Goal: Task Accomplishment & Management: Complete application form

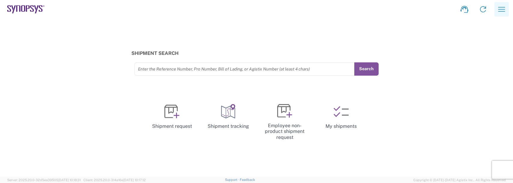
click at [502, 10] on icon "button" at bounding box center [501, 9] width 10 height 10
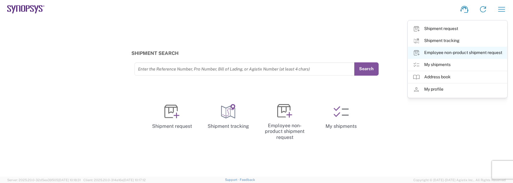
click at [438, 53] on link "Employee non-product shipment request" at bounding box center [457, 53] width 99 height 12
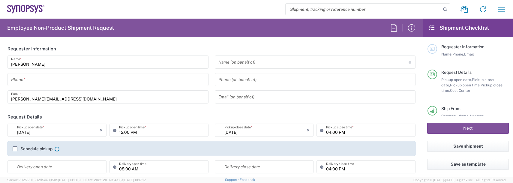
type input "US01, FAC, SAFETY & 110696"
type input "Delivered at Place"
type input "[GEOGRAPHIC_DATA]"
type input "Department"
type input "[US_STATE]"
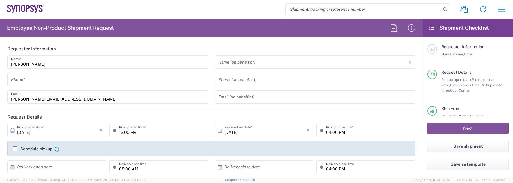
type input "[GEOGRAPHIC_DATA]"
type input "Boxborough US8W"
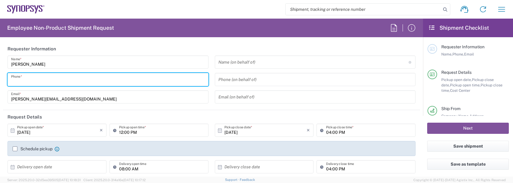
click at [46, 75] on input "tel" at bounding box center [108, 79] width 194 height 10
type input "9788371149"
type input "8"
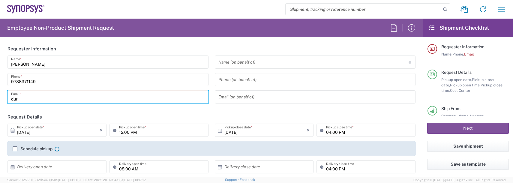
type input "[PERSON_NAME][EMAIL_ADDRESS][DOMAIN_NAME]"
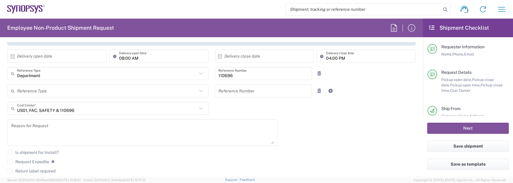
scroll to position [120, 0]
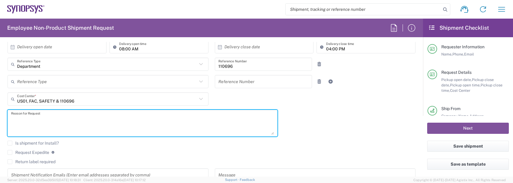
click at [18, 118] on textarea at bounding box center [142, 123] width 263 height 23
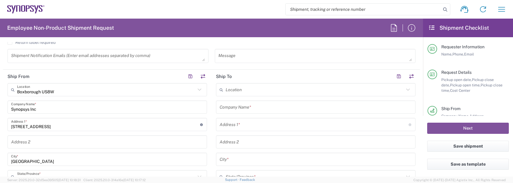
scroll to position [240, 0]
type textarea "badge request"
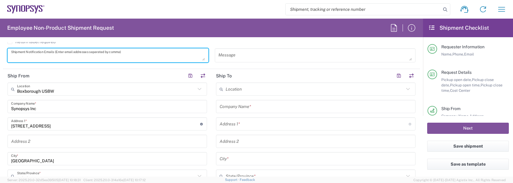
click at [24, 54] on textarea at bounding box center [108, 55] width 194 height 10
type textarea "[PERSON_NAME][EMAIL_ADDRESS][DOMAIN_NAME]"
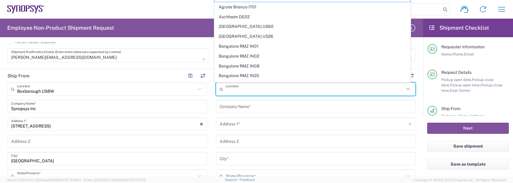
click at [239, 88] on input "text" at bounding box center [314, 89] width 178 height 10
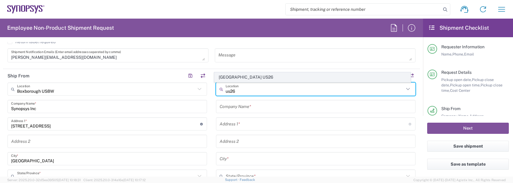
click at [249, 75] on span "[GEOGRAPHIC_DATA] US26" at bounding box center [312, 77] width 196 height 9
type input "[GEOGRAPHIC_DATA] US26"
type input "Synopsys Inc"
type input "1301 S Mopac Expy"
type input "[STREET_ADDRESS]"
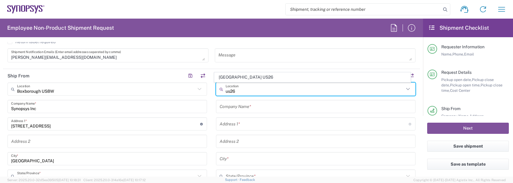
type input "Austin"
type input "[US_STATE]"
type input "78746"
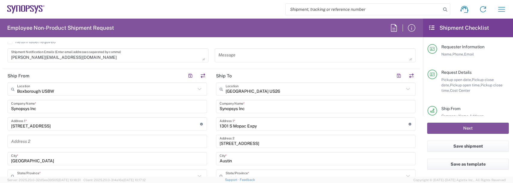
click at [261, 129] on div "1301 S Mopac Expy Address 1 * For cross streets use street names with '&' or 'a…" at bounding box center [315, 123] width 199 height 13
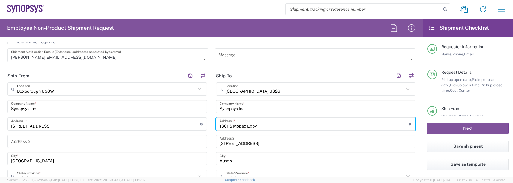
drag, startPoint x: 263, startPoint y: 125, endPoint x: 183, endPoint y: 124, distance: 80.1
click at [258, 124] on input "[STREET_ADDRESS]" at bounding box center [313, 124] width 189 height 10
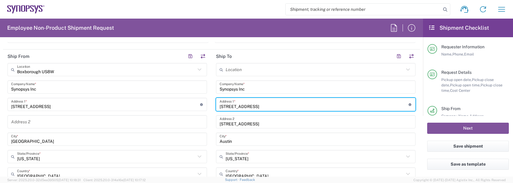
scroll to position [270, 0]
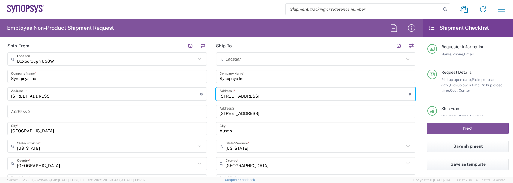
type input "[STREET_ADDRESS]"
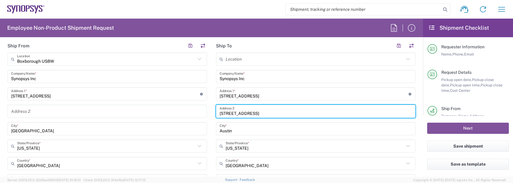
drag, startPoint x: 267, startPoint y: 114, endPoint x: 167, endPoint y: 111, distance: 100.2
click at [167, 111] on div "Ship From [GEOGRAPHIC_DATA] [GEOGRAPHIC_DATA] Location [GEOGRAPHIC_DATA] Agrate…" at bounding box center [211, 169] width 417 height 261
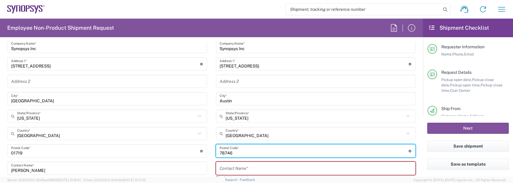
drag, startPoint x: 239, startPoint y: 153, endPoint x: 152, endPoint y: 146, distance: 86.7
click at [154, 147] on div "Ship From [GEOGRAPHIC_DATA] [GEOGRAPHIC_DATA] Location [GEOGRAPHIC_DATA] Agrate…" at bounding box center [211, 139] width 417 height 261
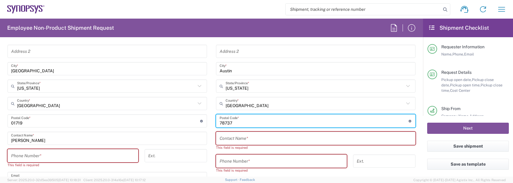
scroll to position [360, 0]
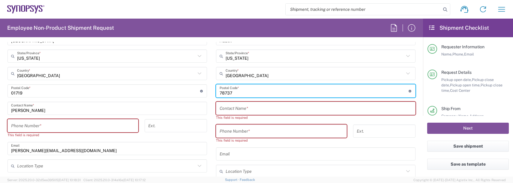
type input "78737"
click at [233, 107] on input "text" at bounding box center [315, 108] width 192 height 10
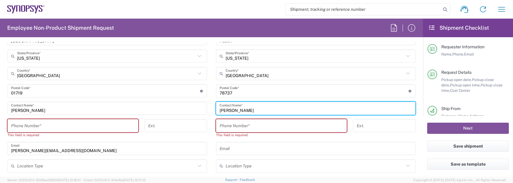
type input "[PERSON_NAME]"
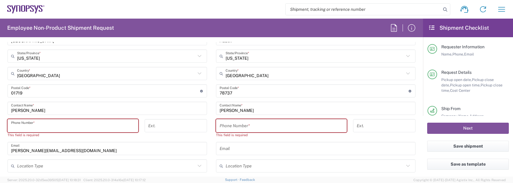
click at [67, 126] on input "tel" at bounding box center [73, 126] width 124 height 10
type input "9788371149"
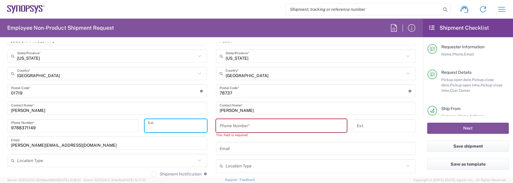
click at [233, 129] on input "tel" at bounding box center [281, 126] width 124 height 10
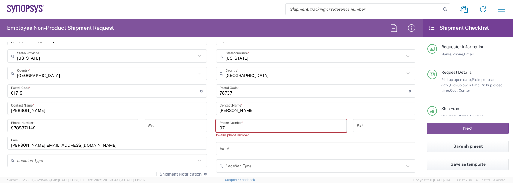
type input "9"
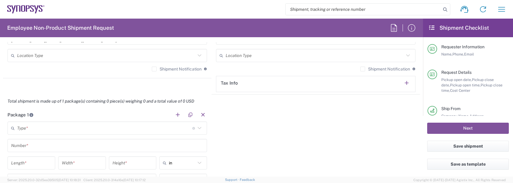
scroll to position [480, 0]
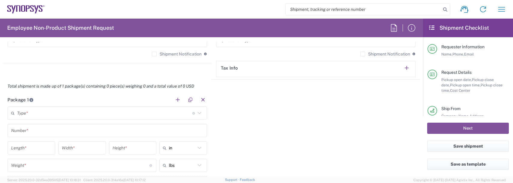
type input "5122944742"
click at [21, 117] on input "text" at bounding box center [104, 113] width 175 height 10
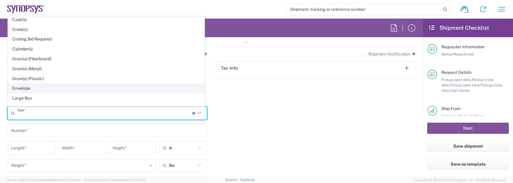
scroll to position [120, 0]
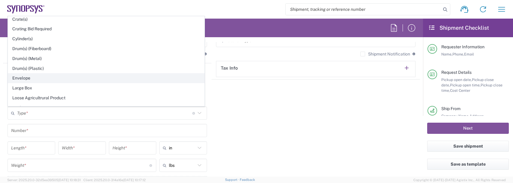
click at [26, 78] on span "Envelope" at bounding box center [106, 77] width 196 height 9
type input "Envelope"
type input "1"
type input "9.5"
type input "12.5"
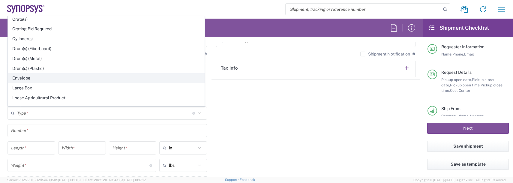
type input "0.25"
type input "1"
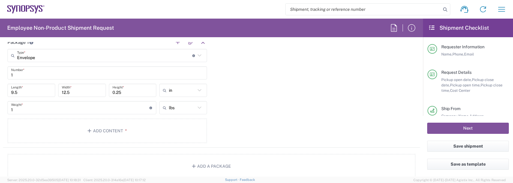
scroll to position [540, 0]
click at [105, 126] on button "Add Content *" at bounding box center [106, 128] width 199 height 25
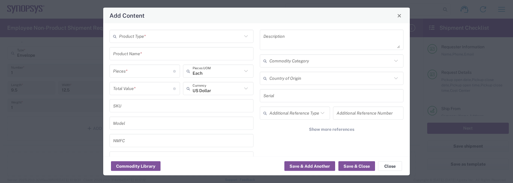
click at [131, 37] on input "text" at bounding box center [180, 36] width 123 height 10
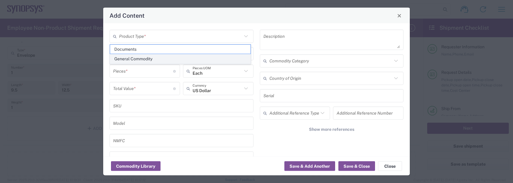
click at [138, 62] on span "General Commodity" at bounding box center [180, 58] width 140 height 9
type input "General Commodity"
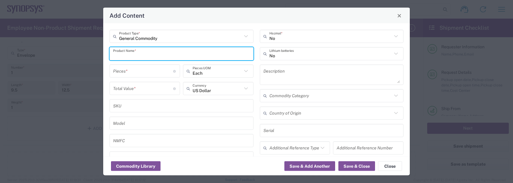
click at [125, 54] on input "text" at bounding box center [181, 53] width 137 height 10
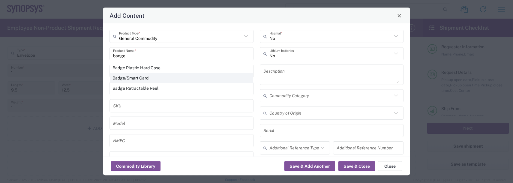
click at [133, 79] on div "Badge/Smart Card" at bounding box center [181, 78] width 143 height 10
type input "Badge/Smart Card"
type input "10.15"
type textarea "Badge/Smart Card"
type input "[GEOGRAPHIC_DATA]"
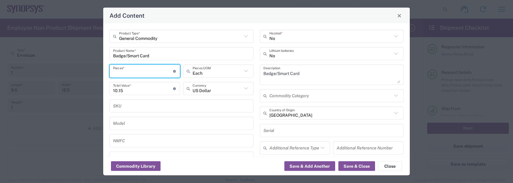
click at [134, 71] on input "number" at bounding box center [143, 71] width 60 height 10
type input "1"
click at [302, 165] on button "Save & Add Another" at bounding box center [309, 166] width 51 height 10
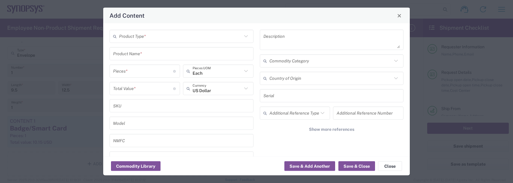
click at [139, 36] on input "text" at bounding box center [180, 36] width 123 height 10
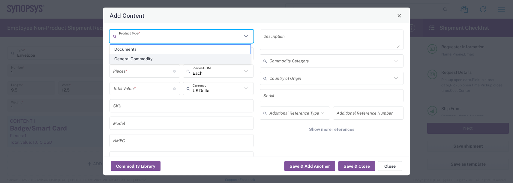
click at [140, 58] on span "General Commodity" at bounding box center [180, 58] width 140 height 9
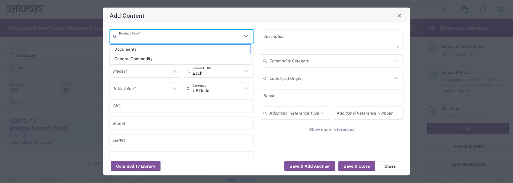
type input "General Commodity"
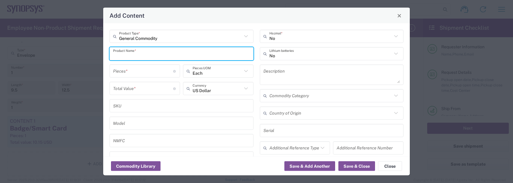
click at [133, 52] on input "text" at bounding box center [181, 53] width 137 height 10
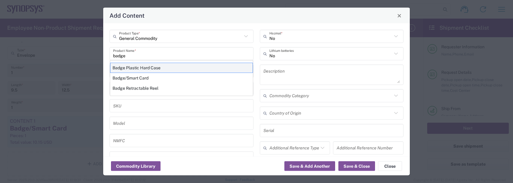
click at [131, 68] on div "Badge Plastic Hard Case" at bounding box center [181, 68] width 143 height 10
type input "Badge Plastic Hard Case"
type input "1.25"
type textarea "Badge Plastic Hard Case"
type input "[GEOGRAPHIC_DATA]"
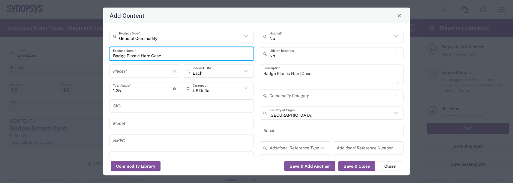
click at [129, 71] on input "number" at bounding box center [143, 71] width 60 height 10
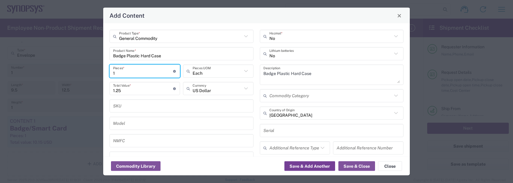
type input "1"
click at [305, 165] on button "Save & Add Another" at bounding box center [309, 166] width 51 height 10
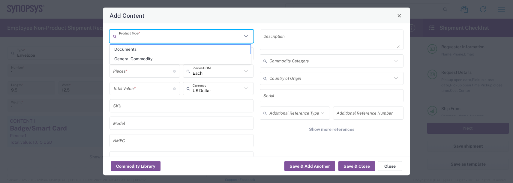
click at [127, 39] on input "text" at bounding box center [180, 36] width 123 height 10
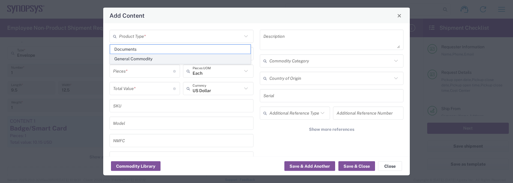
click at [128, 57] on span "General Commodity" at bounding box center [180, 58] width 140 height 9
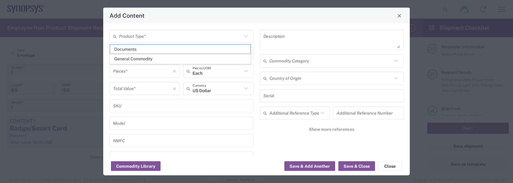
type input "General Commodity"
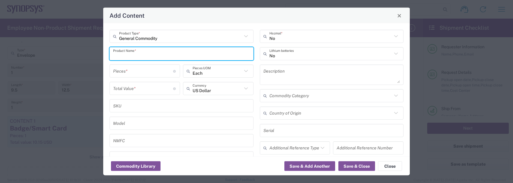
click at [127, 55] on input "text" at bounding box center [181, 53] width 137 height 10
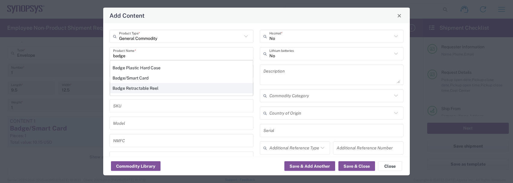
click at [147, 89] on div "Badge Retractable Reel" at bounding box center [181, 88] width 143 height 10
type input "Badge Retractable Reel"
type input "1.85"
type textarea "Badge Retractable Reel"
type input "[GEOGRAPHIC_DATA]"
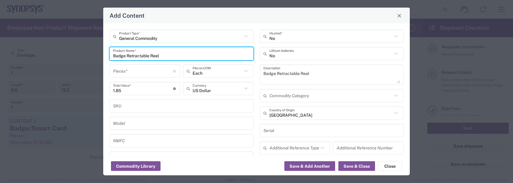
click at [128, 70] on input "number" at bounding box center [143, 71] width 60 height 10
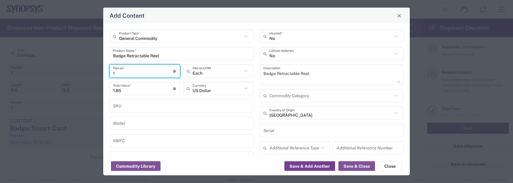
type input "1"
click at [312, 167] on button "Save & Add Another" at bounding box center [309, 166] width 51 height 10
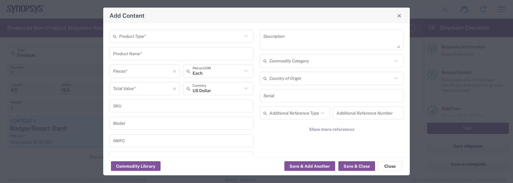
click at [140, 37] on input "text" at bounding box center [180, 36] width 123 height 10
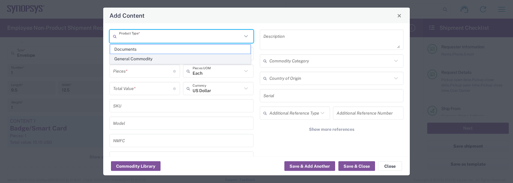
click at [125, 58] on span "General Commodity" at bounding box center [180, 58] width 140 height 9
type input "General Commodity"
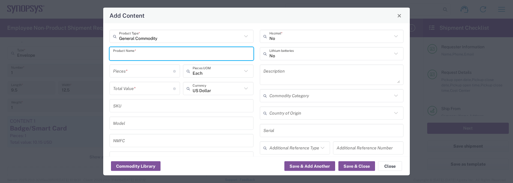
click at [122, 54] on input "text" at bounding box center [181, 53] width 137 height 10
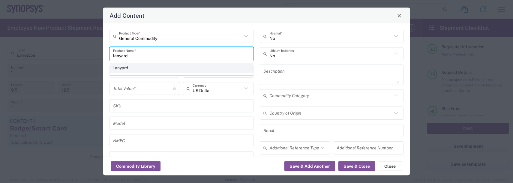
click at [121, 67] on div "Lanyard" at bounding box center [181, 68] width 143 height 10
type input "Lanyard"
type input "1.7"
type textarea "Lanyard for ID Badge"
type input "[GEOGRAPHIC_DATA]"
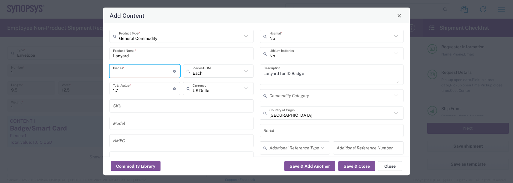
click at [122, 69] on input "number" at bounding box center [143, 71] width 60 height 10
type input "1"
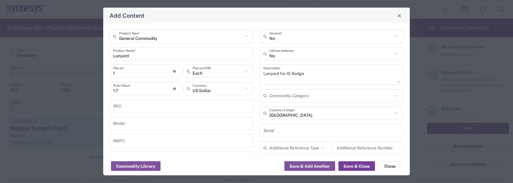
drag, startPoint x: 351, startPoint y: 168, endPoint x: 348, endPoint y: 166, distance: 4.2
click at [351, 168] on button "Save & Close" at bounding box center [356, 166] width 37 height 10
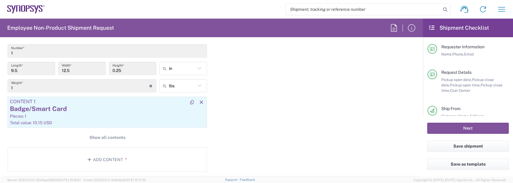
scroll to position [570, 0]
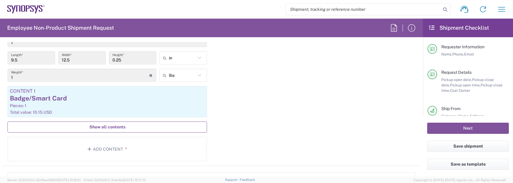
click at [110, 125] on span "Show all contents" at bounding box center [107, 127] width 36 height 6
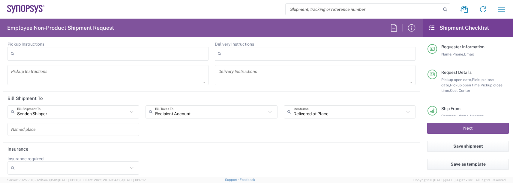
scroll to position [925, 0]
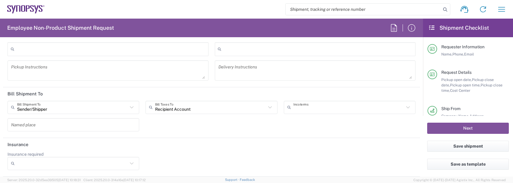
click at [310, 109] on input "text" at bounding box center [348, 107] width 111 height 10
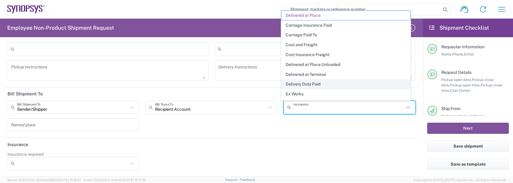
click at [311, 85] on span "Delivery Duty Paid" at bounding box center [345, 83] width 129 height 9
type input "Sender/Shipper"
type input "Delivery Duty Paid"
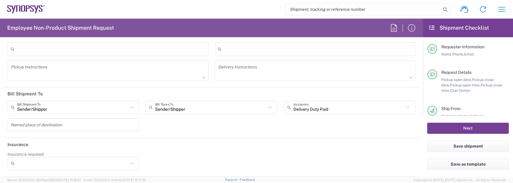
click at [456, 129] on button "Next" at bounding box center [468, 128] width 82 height 11
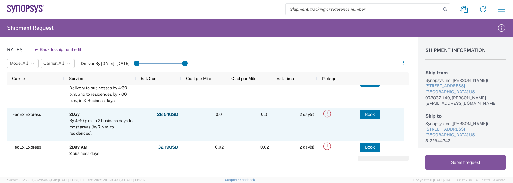
scroll to position [15, 0]
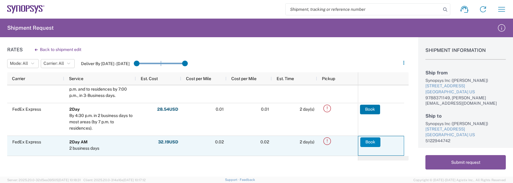
click at [372, 141] on button "Book" at bounding box center [370, 142] width 20 height 10
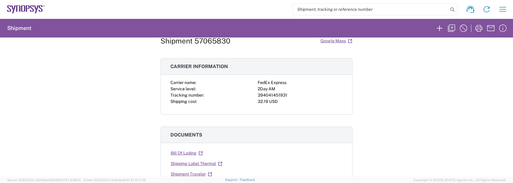
scroll to position [30, 0]
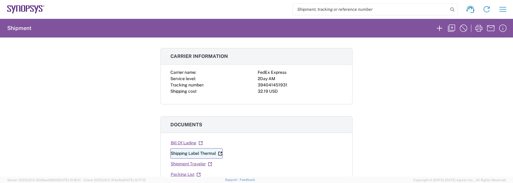
click at [210, 153] on link "Shipping Label Thermal" at bounding box center [196, 153] width 52 height 10
click at [506, 11] on icon "button" at bounding box center [503, 9] width 10 height 10
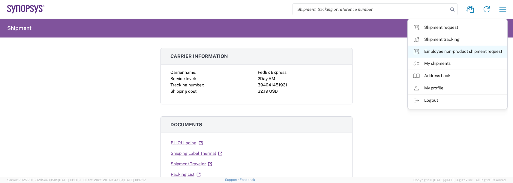
click at [451, 51] on link "Employee non-product shipment request" at bounding box center [457, 52] width 99 height 12
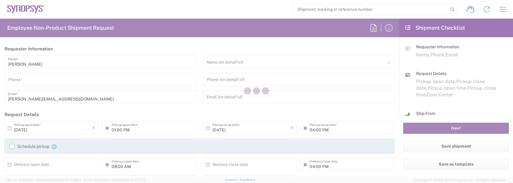
type input "US01, FAC, SAFETY & 110696"
type input "[US_STATE]"
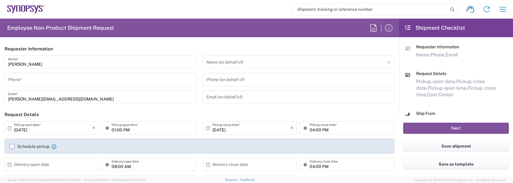
drag, startPoint x: 12, startPoint y: 79, endPoint x: 15, endPoint y: 73, distance: 7.2
click at [15, 74] on div "Phone *" at bounding box center [100, 79] width 192 height 13
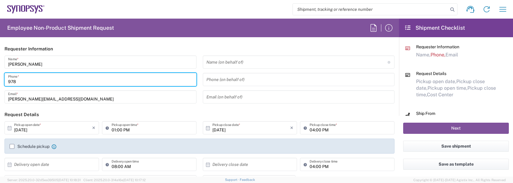
type input "9788371149"
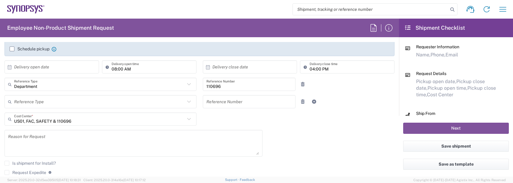
scroll to position [120, 0]
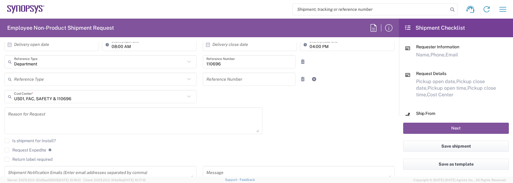
click at [35, 125] on textarea at bounding box center [133, 120] width 251 height 23
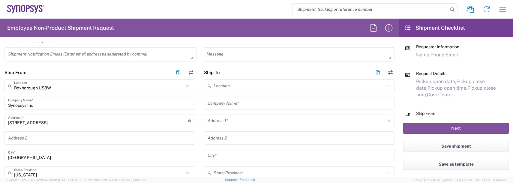
scroll to position [240, 0]
type textarea "[PERSON_NAME][EMAIL_ADDRESS][DOMAIN_NAME]"
click at [227, 85] on input "text" at bounding box center [297, 84] width 169 height 10
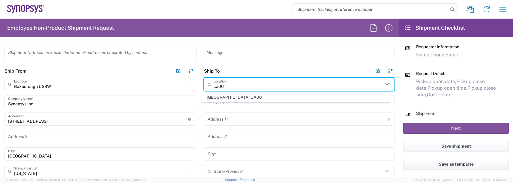
click at [224, 95] on span "[GEOGRAPHIC_DATA] CA06" at bounding box center [295, 97] width 187 height 9
type input "[GEOGRAPHIC_DATA] CA06"
type input "Synopsys Mississauga CA06"
type input "[STREET_ADDRESS]"
type input "Suite 900"
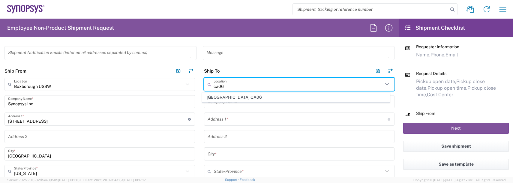
type input "[GEOGRAPHIC_DATA]"
type input "L5B 1M2"
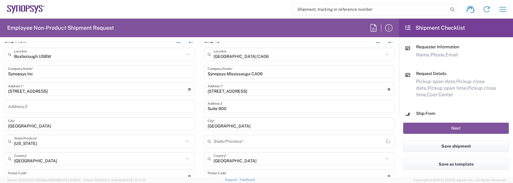
type input "[GEOGRAPHIC_DATA]"
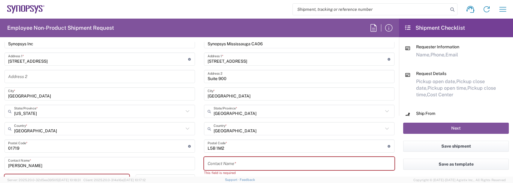
scroll to position [330, 0]
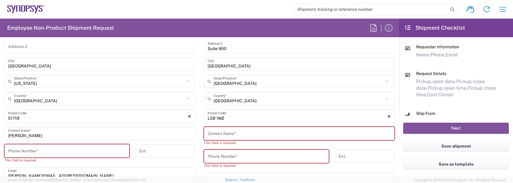
click at [220, 134] on input "text" at bounding box center [298, 133] width 183 height 10
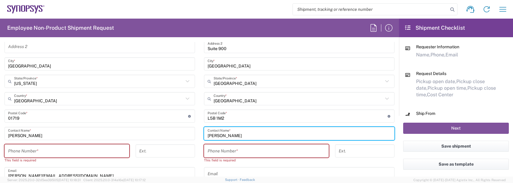
type input "[PERSON_NAME]"
click at [27, 156] on div "Phone Number *" at bounding box center [66, 150] width 125 height 13
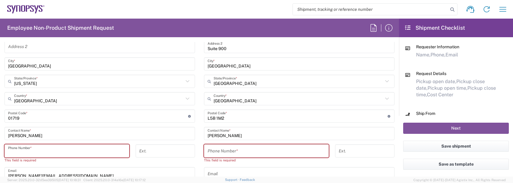
click at [28, 150] on input "tel" at bounding box center [67, 151] width 118 height 10
type input "9788371149"
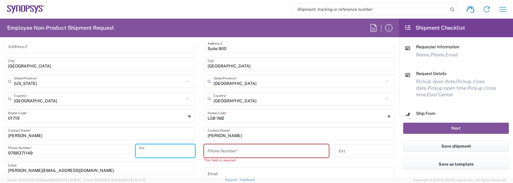
click at [218, 148] on input "tel" at bounding box center [266, 151] width 118 height 10
type input "9788371149"
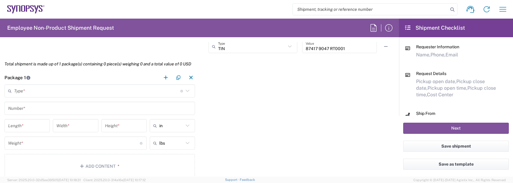
scroll to position [510, 0]
click at [19, 91] on input "text" at bounding box center [97, 90] width 166 height 10
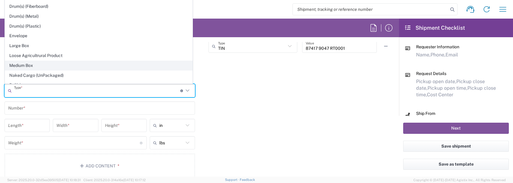
scroll to position [150, 0]
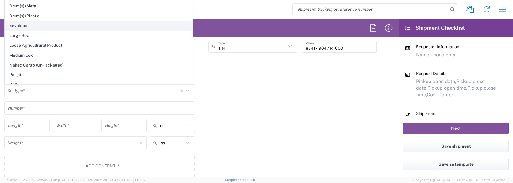
click at [13, 24] on span "Envelope" at bounding box center [98, 25] width 187 height 9
type input "Envelope"
type input "1"
type input "9.5"
type input "12.5"
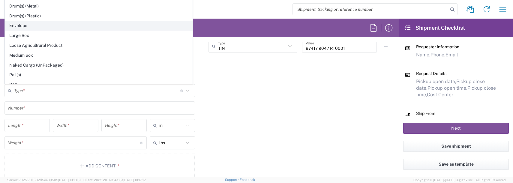
type input "0.25"
type input "1"
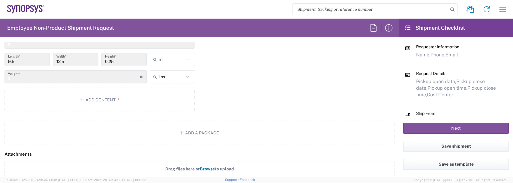
scroll to position [600, 0]
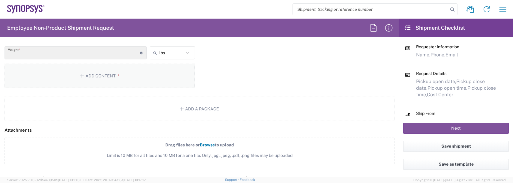
click at [103, 76] on button "Add Content *" at bounding box center [99, 76] width 190 height 25
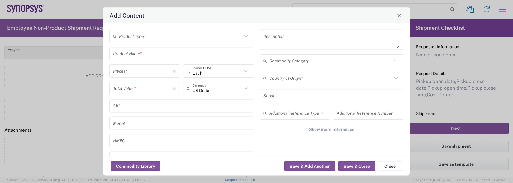
click at [142, 37] on input "text" at bounding box center [180, 36] width 123 height 10
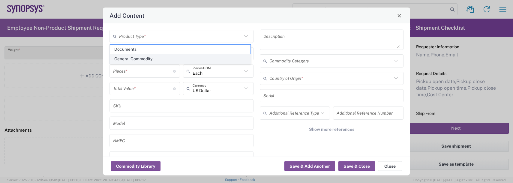
click at [135, 60] on span "General Commodity" at bounding box center [180, 58] width 140 height 9
type input "General Commodity"
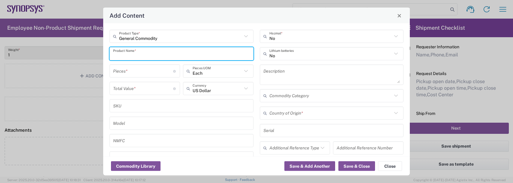
click at [121, 55] on input "text" at bounding box center [181, 53] width 137 height 10
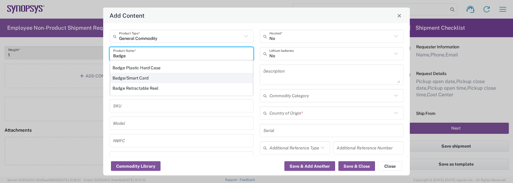
click at [131, 77] on div "Badge/Smart Card" at bounding box center [181, 78] width 143 height 10
type input "Badge/Smart Card"
type input "10.15"
type textarea "Badge/Smart Card"
type input "[GEOGRAPHIC_DATA]"
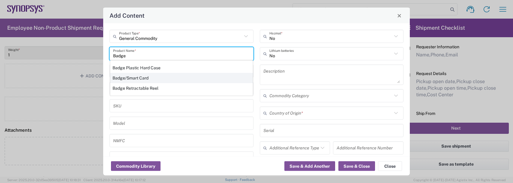
type input "8523.52.0090"
type input "BIS"
type input "EAR99"
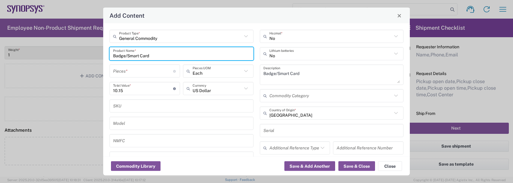
type input "NLR - No License Required"
click at [127, 73] on input "number" at bounding box center [143, 71] width 60 height 10
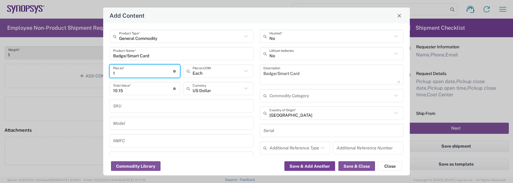
type input "1"
click at [308, 167] on button "Save & Add Another" at bounding box center [309, 166] width 51 height 10
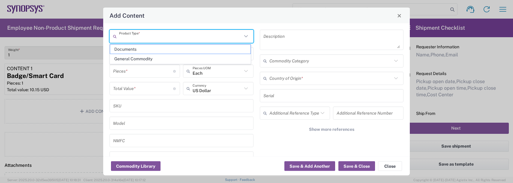
click at [129, 32] on input "text" at bounding box center [180, 36] width 123 height 10
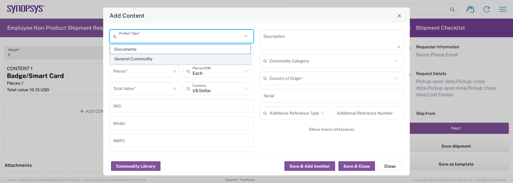
click at [121, 63] on span "General Commodity" at bounding box center [180, 58] width 140 height 9
type input "General Commodity"
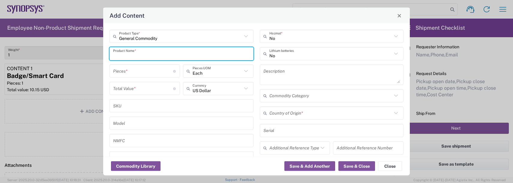
click at [122, 53] on input "text" at bounding box center [181, 53] width 137 height 10
click at [123, 53] on input "text" at bounding box center [181, 53] width 137 height 10
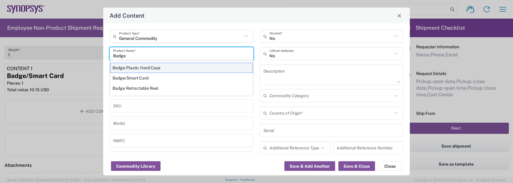
click at [127, 67] on div "Badge Plastic Hard Case" at bounding box center [181, 68] width 143 height 10
type input "Badge Plastic Hard Case"
type input "1.25"
type textarea "Badge Plastic Hard Case"
type input "[GEOGRAPHIC_DATA]"
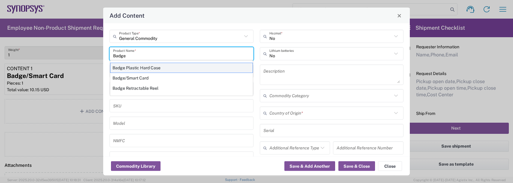
type input "4202.32.0000"
type input "BIS"
type input "EAR99"
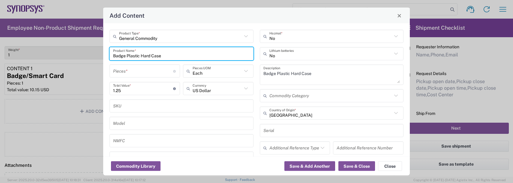
type input "NLR - No License Required"
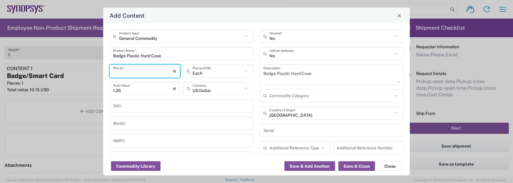
click at [125, 68] on input "number" at bounding box center [143, 71] width 60 height 10
type input "1"
click at [303, 164] on button "Save & Add Another" at bounding box center [309, 166] width 51 height 10
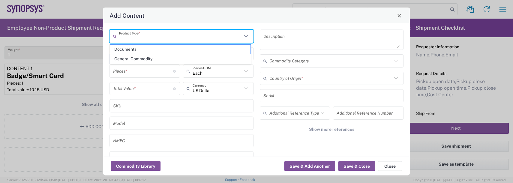
click at [133, 32] on input "text" at bounding box center [180, 36] width 123 height 10
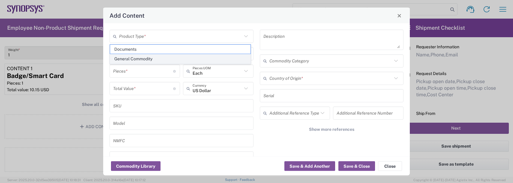
click at [124, 63] on span "General Commodity" at bounding box center [180, 58] width 140 height 9
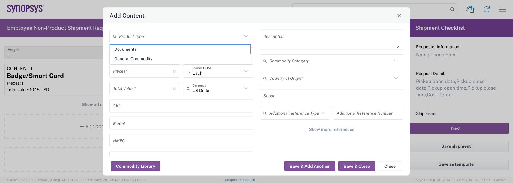
type input "General Commodity"
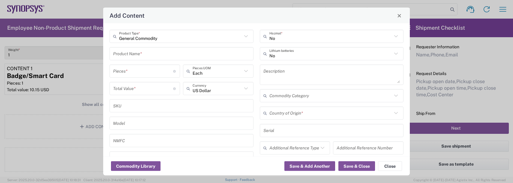
click at [124, 57] on input "text" at bounding box center [181, 53] width 137 height 10
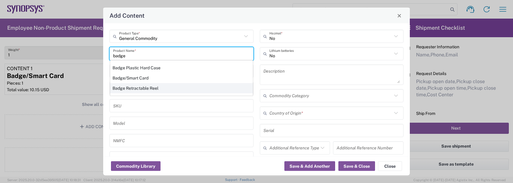
click at [127, 88] on div "Badge Retractable Reel" at bounding box center [181, 88] width 143 height 10
type input "Badge Retractable Reel"
type input "1.85"
type textarea "Badge Retractable Reel"
type input "[GEOGRAPHIC_DATA]"
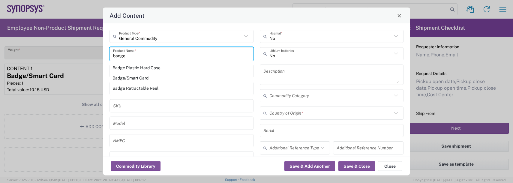
type input "7326.90.8695"
type input "BIS"
type input "EAR99"
type input "7326.90.9010"
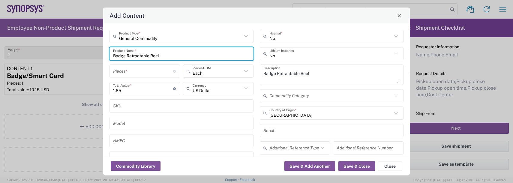
type input "NLR - No License Required"
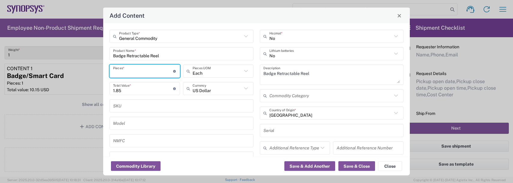
click at [128, 69] on input "number" at bounding box center [143, 71] width 60 height 10
type input "1"
click at [324, 165] on button "Save & Add Another" at bounding box center [309, 166] width 51 height 10
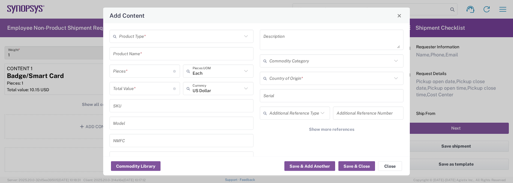
drag, startPoint x: 142, startPoint y: 35, endPoint x: 141, endPoint y: 40, distance: 5.1
click at [141, 34] on input "text" at bounding box center [180, 36] width 123 height 10
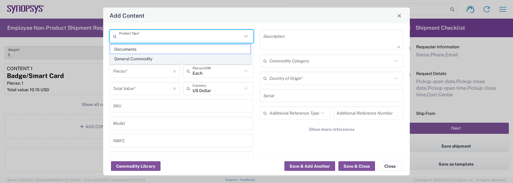
click at [131, 56] on span "General Commodity" at bounding box center [180, 58] width 140 height 9
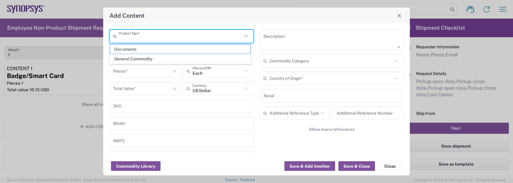
type input "General Commodity"
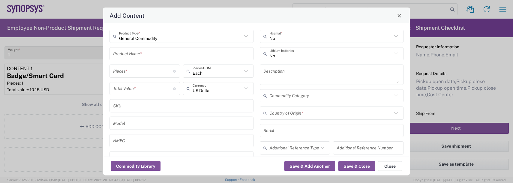
click at [131, 52] on input "text" at bounding box center [181, 53] width 137 height 10
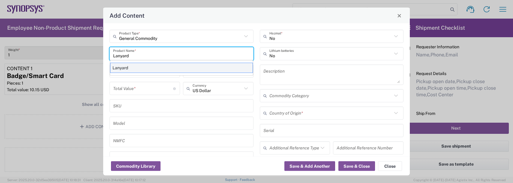
type input "Lanyard"
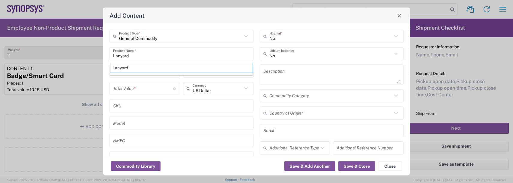
click at [125, 69] on div "Lanyard" at bounding box center [181, 68] width 143 height 10
type input "1.7"
type textarea "Lanyard for ID Badge"
type input "[GEOGRAPHIC_DATA]"
type input "5609.00.3000"
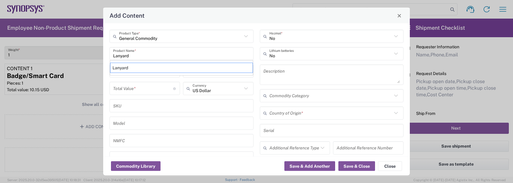
type input "BIS"
type input "EAR99"
type input "NLR - No License Required"
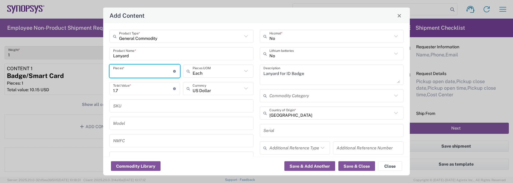
click at [125, 69] on input "number" at bounding box center [143, 71] width 60 height 10
type input "1"
click at [358, 167] on button "Save & Close" at bounding box center [356, 166] width 37 height 10
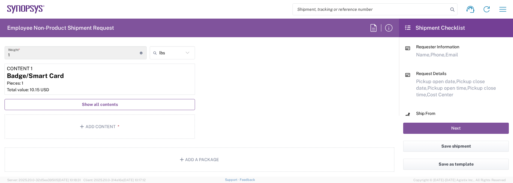
click at [87, 103] on span "Show all contents" at bounding box center [100, 105] width 36 height 6
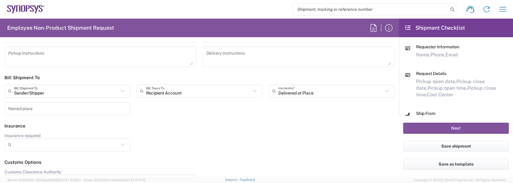
scroll to position [991, 0]
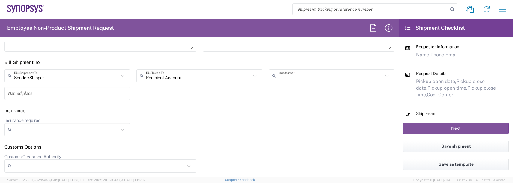
click at [290, 79] on input "text" at bounding box center [330, 75] width 105 height 10
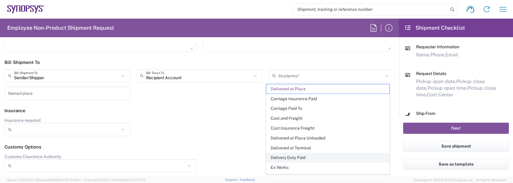
click at [276, 156] on span "Delivery Duty Paid" at bounding box center [327, 157] width 123 height 9
type input "Sender/Shipper"
type input "Delivery Duty Paid"
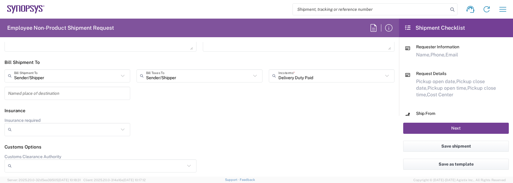
click at [447, 127] on button "Next" at bounding box center [456, 128] width 106 height 11
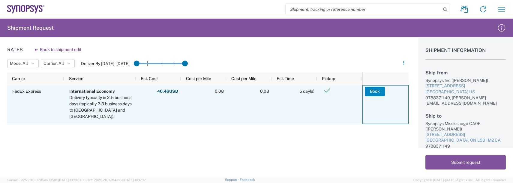
click at [377, 94] on button "Book" at bounding box center [375, 92] width 20 height 10
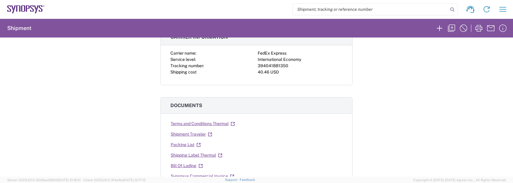
scroll to position [60, 0]
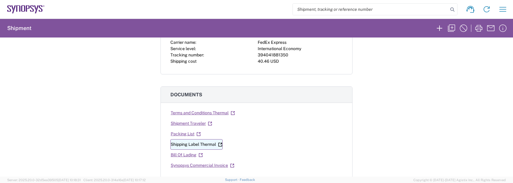
click at [201, 143] on link "Shipping Label Thermal" at bounding box center [196, 144] width 52 height 10
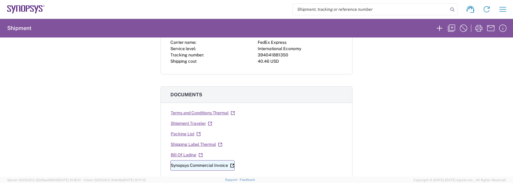
click at [185, 165] on link "Synopsys Commercial Invoice" at bounding box center [202, 165] width 64 height 10
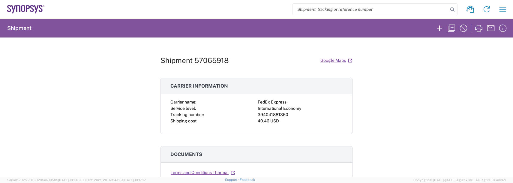
scroll to position [0, 0]
click at [502, 7] on icon "button" at bounding box center [502, 9] width 7 height 4
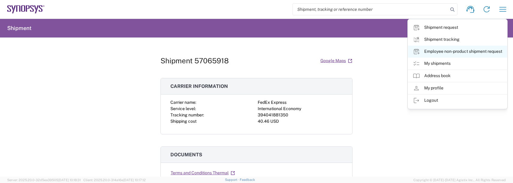
click at [431, 49] on link "Employee non-product shipment request" at bounding box center [457, 52] width 99 height 12
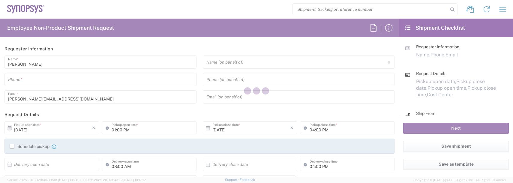
type input "US01, FAC, SAFETY & 110696"
type input "[US_STATE]"
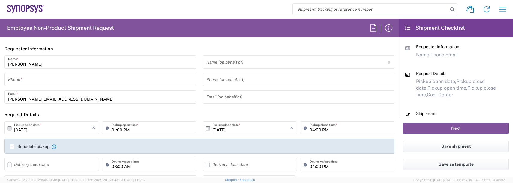
click at [22, 76] on input "tel" at bounding box center [100, 79] width 185 height 10
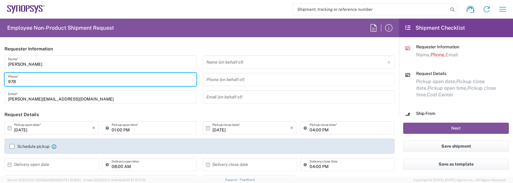
type input "9788371149"
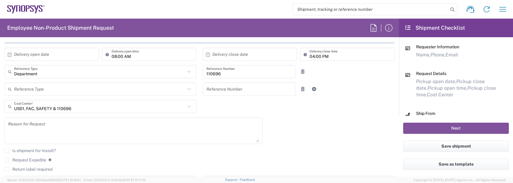
scroll to position [120, 0]
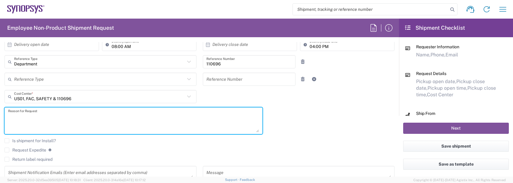
click at [33, 116] on textarea at bounding box center [133, 120] width 251 height 23
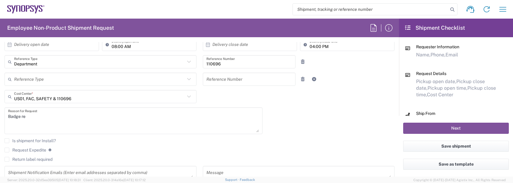
click at [33, 116] on textarea "Badge re" at bounding box center [133, 120] width 251 height 23
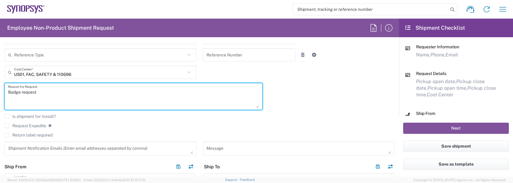
scroll to position [180, 0]
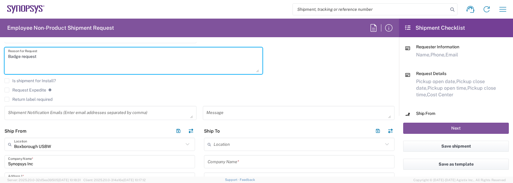
type textarea "Badge request"
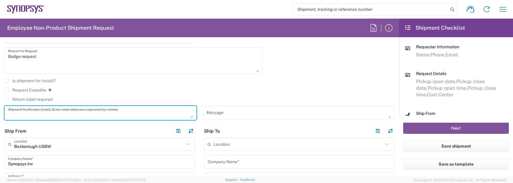
click at [34, 115] on textarea at bounding box center [100, 113] width 185 height 10
type textarea "[PERSON_NAME][EMAIL_ADDRESS][DOMAIN_NAME]"
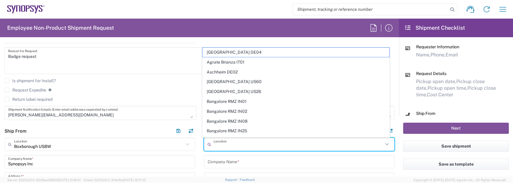
click at [231, 145] on input "text" at bounding box center [297, 144] width 169 height 10
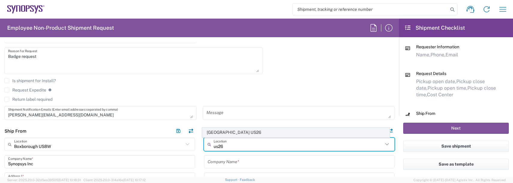
click at [227, 134] on span "[GEOGRAPHIC_DATA] US26" at bounding box center [295, 132] width 187 height 9
type input "[GEOGRAPHIC_DATA] US26"
type input "Synopsys Inc"
type input "1301 S Mopac Expy"
type input "[STREET_ADDRESS]"
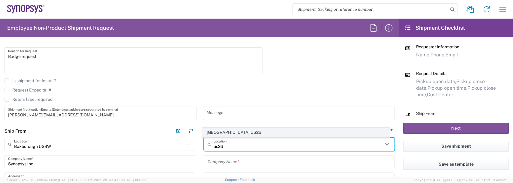
type input "Austin"
type input "[US_STATE]"
type input "78746"
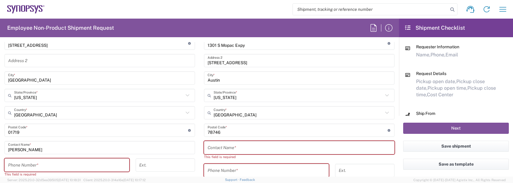
scroll to position [330, 0]
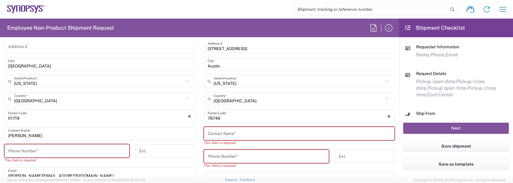
click at [219, 133] on input "text" at bounding box center [298, 133] width 183 height 10
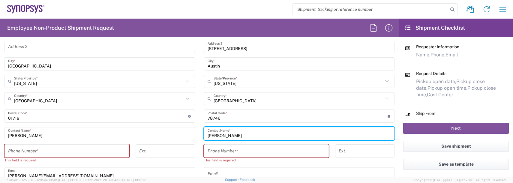
type input "[PERSON_NAME]"
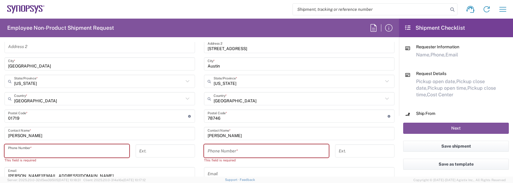
click at [31, 151] on input "tel" at bounding box center [67, 151] width 118 height 10
type input "9788371149"
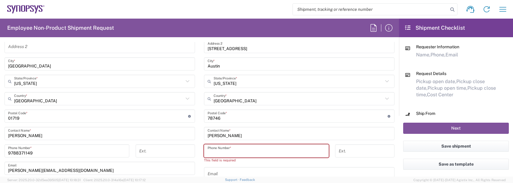
click at [226, 150] on input "tel" at bounding box center [266, 151] width 118 height 10
type input "9788371149"
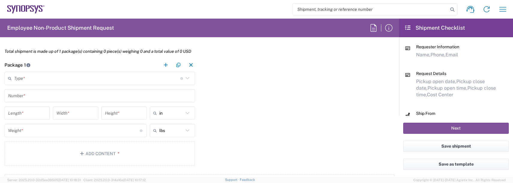
scroll to position [510, 0]
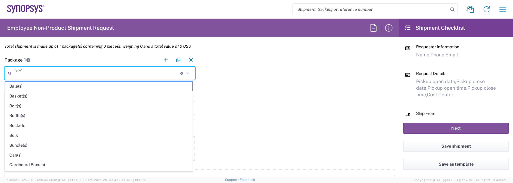
click at [41, 73] on input "text" at bounding box center [97, 73] width 166 height 10
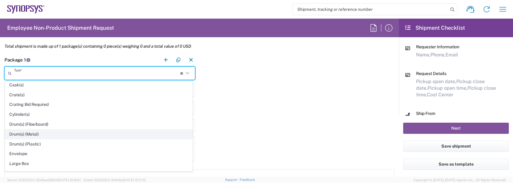
scroll to position [120, 0]
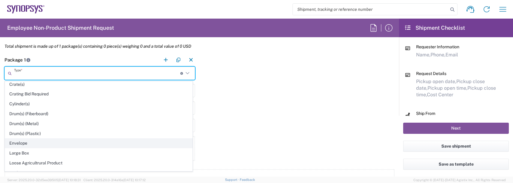
click at [22, 140] on span "Envelope" at bounding box center [98, 142] width 187 height 9
type input "Envelope"
type input "1"
type input "9.5"
type input "12.5"
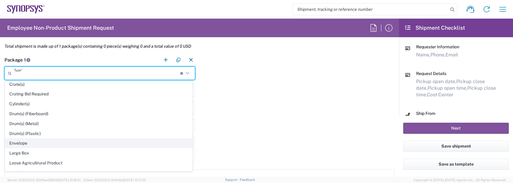
type input "0.25"
type input "1"
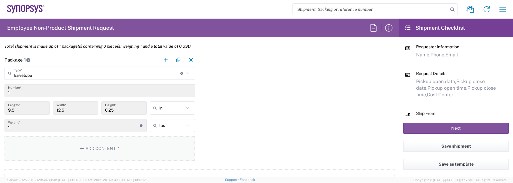
click at [92, 149] on button "Add Content *" at bounding box center [99, 148] width 190 height 25
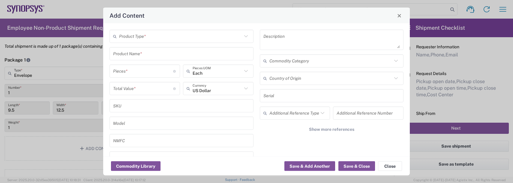
click at [126, 38] on input "text" at bounding box center [180, 36] width 123 height 10
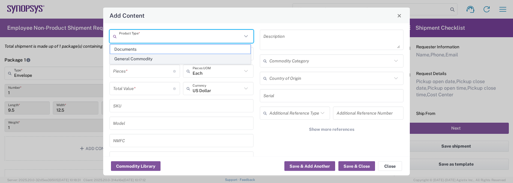
click at [127, 58] on span "General Commodity" at bounding box center [180, 58] width 140 height 9
type input "General Commodity"
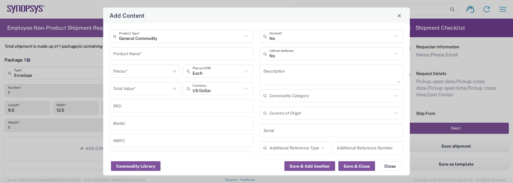
click at [125, 56] on input "text" at bounding box center [181, 53] width 137 height 10
click at [132, 73] on div "Badge/Smart Card" at bounding box center [181, 78] width 143 height 10
type input "Badge/Smart Card"
type input "10.15"
type textarea "Badge/Smart Card"
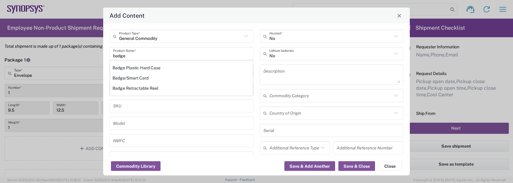
type input "[GEOGRAPHIC_DATA]"
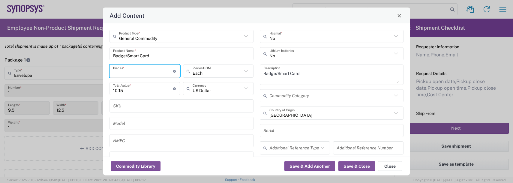
click at [129, 70] on input "number" at bounding box center [143, 71] width 60 height 10
type input "1"
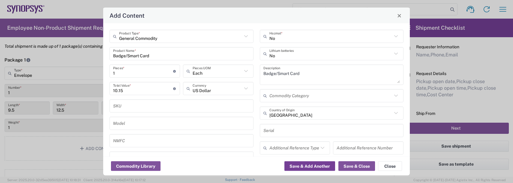
click at [306, 163] on button "Save & Add Another" at bounding box center [309, 166] width 51 height 10
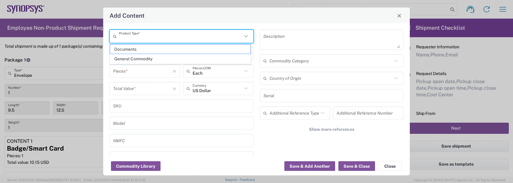
click at [140, 34] on input "text" at bounding box center [180, 36] width 123 height 10
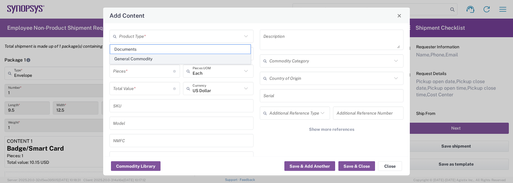
click at [136, 58] on span "General Commodity" at bounding box center [180, 58] width 140 height 9
type input "General Commodity"
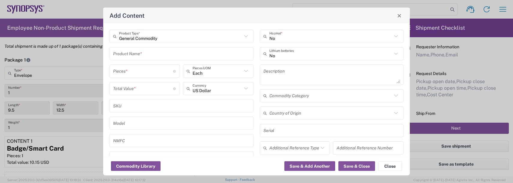
click at [133, 56] on input "text" at bounding box center [181, 53] width 137 height 10
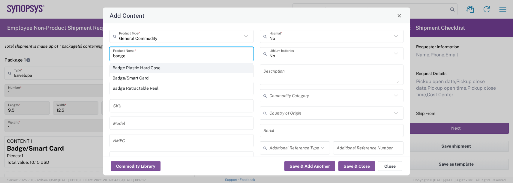
click at [135, 68] on div "Badge Plastic Hard Case" at bounding box center [181, 68] width 143 height 10
type input "Badge Plastic Hard Case"
type input "1.25"
type textarea "Badge Plastic Hard Case"
type input "[GEOGRAPHIC_DATA]"
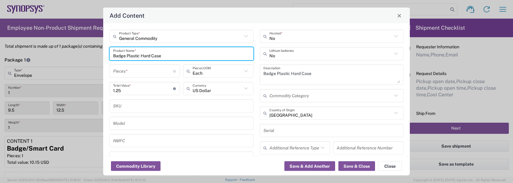
click at [133, 69] on input "number" at bounding box center [143, 71] width 60 height 10
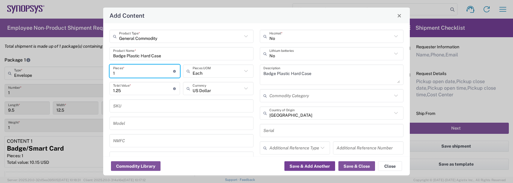
type input "1"
click at [319, 167] on button "Save & Add Another" at bounding box center [309, 166] width 51 height 10
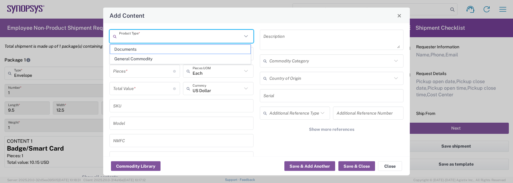
click at [139, 38] on input "text" at bounding box center [180, 36] width 123 height 10
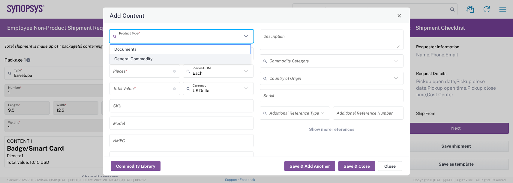
click at [134, 58] on span "General Commodity" at bounding box center [180, 58] width 140 height 9
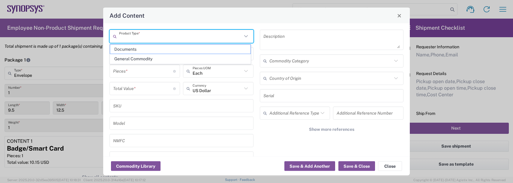
type input "General Commodity"
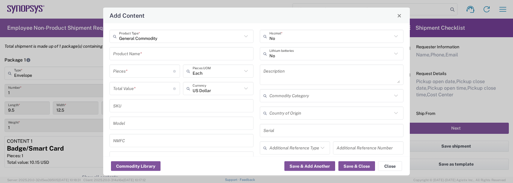
click at [117, 51] on input "text" at bounding box center [181, 53] width 137 height 10
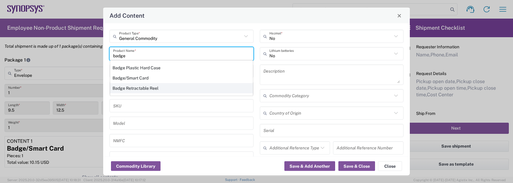
click at [132, 88] on div "Badge Retractable Reel" at bounding box center [181, 88] width 143 height 10
type input "Badge Retractable Reel"
type input "1.85"
type textarea "Badge Retractable Reel"
type input "[GEOGRAPHIC_DATA]"
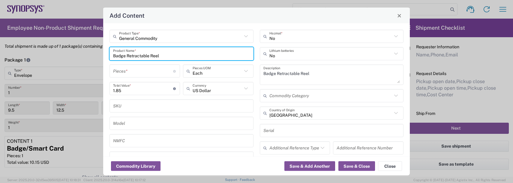
click at [129, 70] on input "number" at bounding box center [143, 71] width 60 height 10
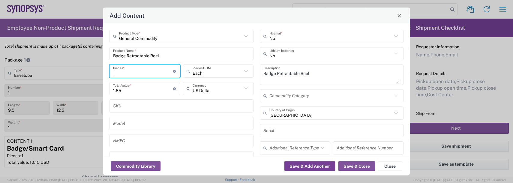
type input "1"
click at [308, 165] on button "Save & Add Another" at bounding box center [309, 166] width 51 height 10
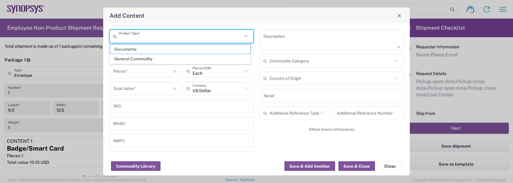
drag, startPoint x: 141, startPoint y: 34, endPoint x: 137, endPoint y: 55, distance: 21.3
click at [140, 34] on input "text" at bounding box center [180, 36] width 123 height 10
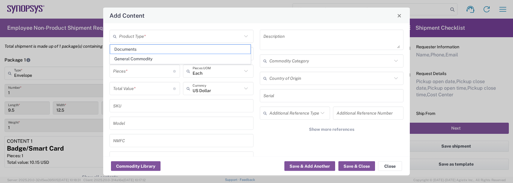
drag, startPoint x: 137, startPoint y: 61, endPoint x: 134, endPoint y: 54, distance: 7.9
click at [137, 61] on span "General Commodity" at bounding box center [180, 58] width 140 height 9
type input "General Commodity"
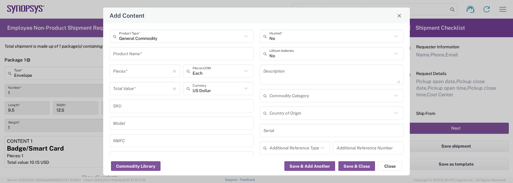
click at [134, 54] on input "text" at bounding box center [181, 53] width 137 height 10
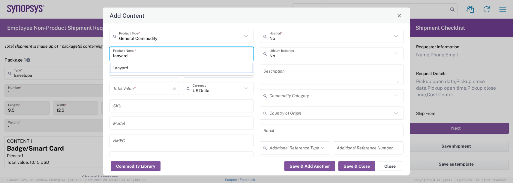
click at [130, 70] on div "Lanyard" at bounding box center [181, 68] width 143 height 10
type input "Lanyard"
type input "1.7"
type textarea "Lanyard for ID Badge"
type input "[GEOGRAPHIC_DATA]"
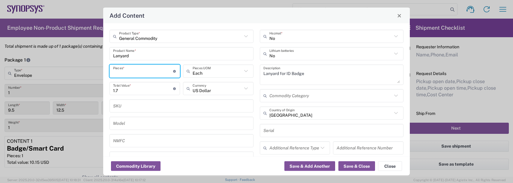
click at [123, 74] on input "number" at bounding box center [143, 71] width 60 height 10
type input "1"
click at [354, 169] on button "Save & Close" at bounding box center [356, 166] width 37 height 10
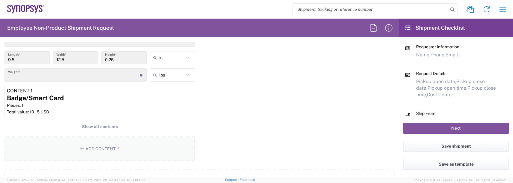
scroll to position [570, 0]
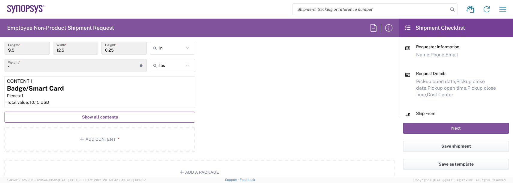
click at [104, 115] on span "Show all contents" at bounding box center [100, 117] width 36 height 6
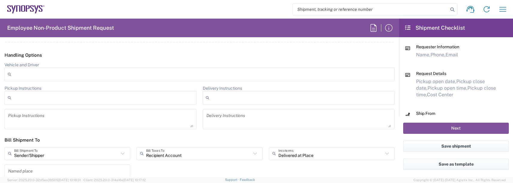
scroll to position [903, 0]
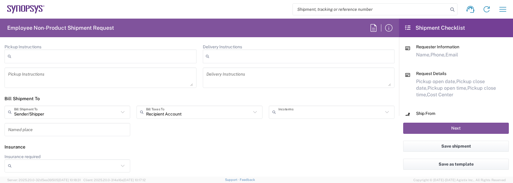
click at [312, 113] on input "text" at bounding box center [330, 112] width 105 height 10
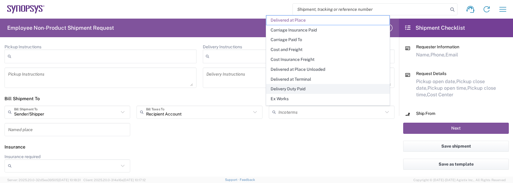
click at [284, 90] on span "Delivery Duty Paid" at bounding box center [327, 88] width 123 height 9
type input "Sender/Shipper"
type input "Delivery Duty Paid"
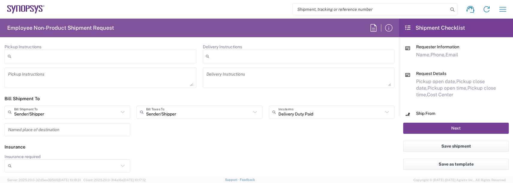
click at [424, 124] on button "Next" at bounding box center [456, 128] width 106 height 11
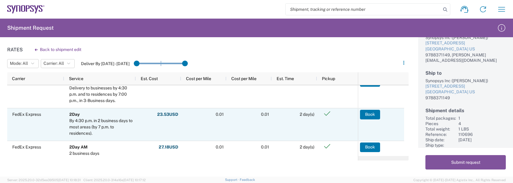
scroll to position [15, 0]
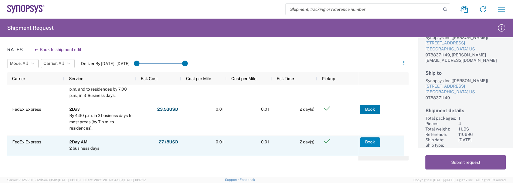
click at [370, 142] on button "Book" at bounding box center [370, 142] width 20 height 10
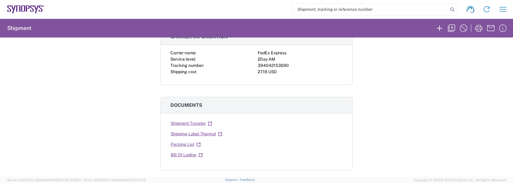
scroll to position [60, 0]
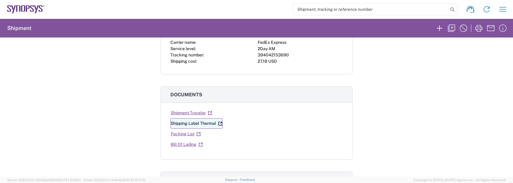
click at [171, 126] on link "Shipping Label Thermal" at bounding box center [196, 123] width 52 height 10
click at [503, 12] on icon "button" at bounding box center [503, 9] width 10 height 10
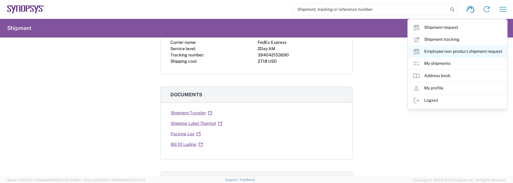
click at [455, 54] on link "Employee non-product shipment request" at bounding box center [457, 52] width 99 height 12
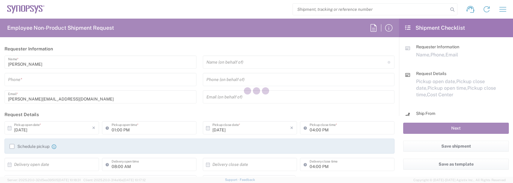
type input "US01, FAC, SAFETY & 110696"
type input "[US_STATE]"
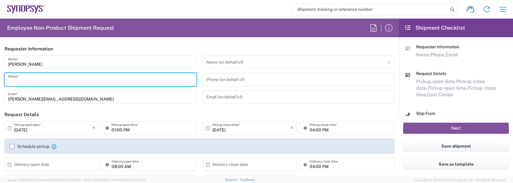
click at [13, 84] on input "tel" at bounding box center [100, 79] width 185 height 10
type input "9788371149"
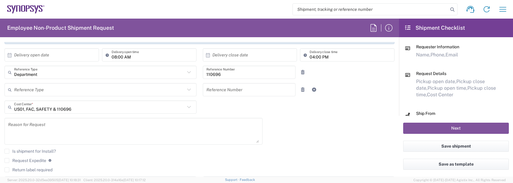
scroll to position [120, 0]
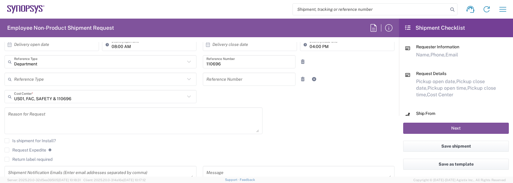
click at [35, 123] on textarea at bounding box center [133, 120] width 251 height 23
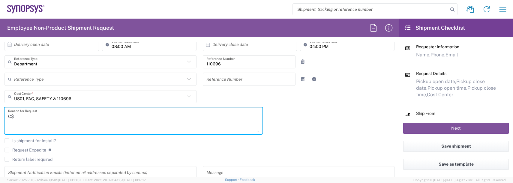
type textarea "C"
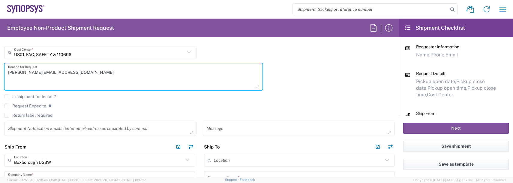
scroll to position [180, 0]
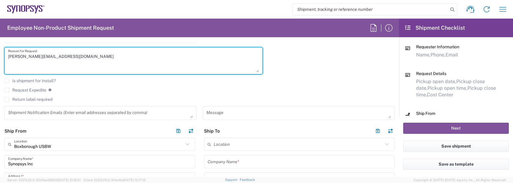
type textarea "[PERSON_NAME][EMAIL_ADDRESS][DOMAIN_NAME]"
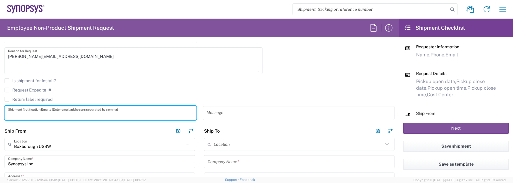
click at [37, 116] on textarea at bounding box center [100, 113] width 185 height 10
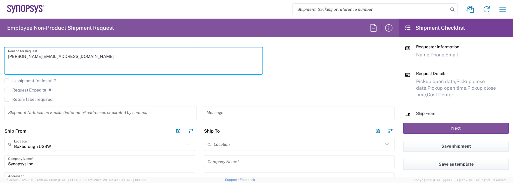
drag, startPoint x: 57, startPoint y: 58, endPoint x: -45, endPoint y: 54, distance: 102.3
click at [0, 54] on html "Shipment request Shipment tracking Employee non-product shipment request My shi…" at bounding box center [256, 91] width 513 height 183
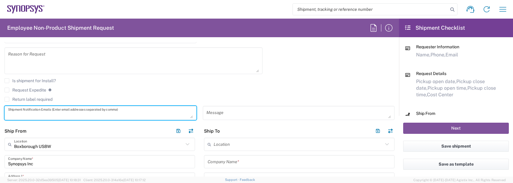
click at [28, 115] on textarea at bounding box center [100, 113] width 185 height 10
paste textarea "[PERSON_NAME][EMAIL_ADDRESS][DOMAIN_NAME]"
type textarea "[PERSON_NAME][EMAIL_ADDRESS][DOMAIN_NAME]"
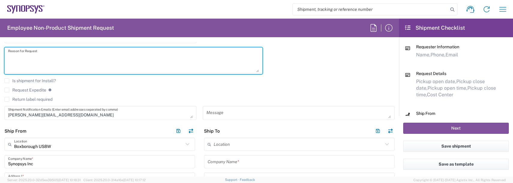
click at [29, 58] on textarea at bounding box center [133, 60] width 251 height 23
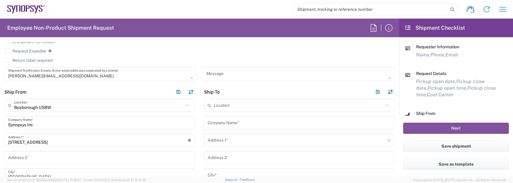
scroll to position [240, 0]
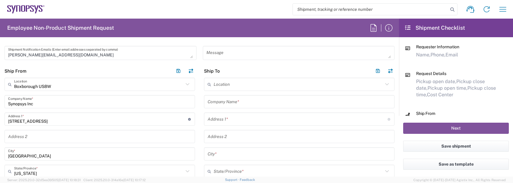
type textarea "badging request"
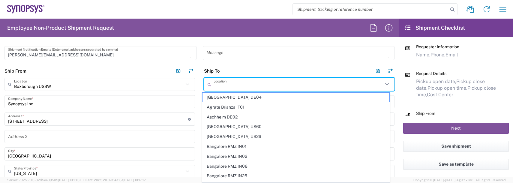
click at [230, 84] on input "text" at bounding box center [297, 84] width 169 height 10
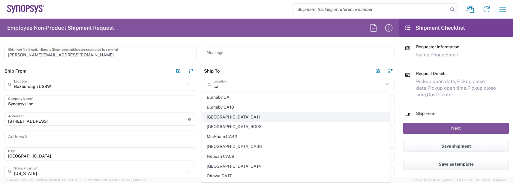
click at [219, 117] on span "[GEOGRAPHIC_DATA] CA11" at bounding box center [295, 116] width 187 height 9
type input "[GEOGRAPHIC_DATA] CA11"
type input "Synopsys [GEOGRAPHIC_DATA] CA11"
type input "[STREET_ADDRESS]"
type input "Suite 410"
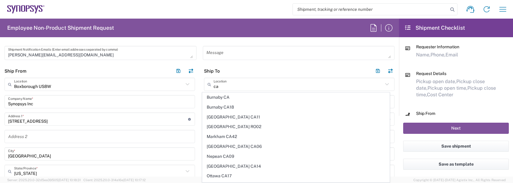
type input "[GEOGRAPHIC_DATA]"
type input "T2P 3G3"
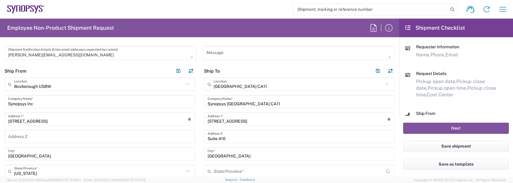
type input "[GEOGRAPHIC_DATA]"
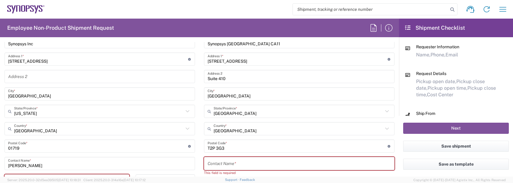
scroll to position [330, 0]
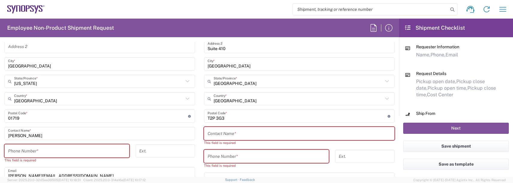
click at [212, 136] on input "text" at bounding box center [298, 133] width 183 height 10
click at [219, 132] on input "text" at bounding box center [298, 133] width 183 height 10
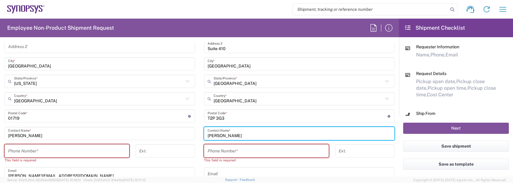
type input "[PERSON_NAME]"
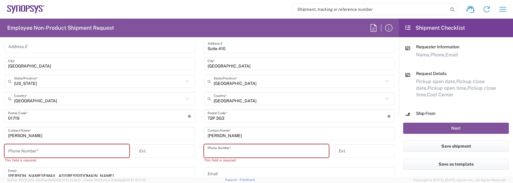
click at [219, 152] on input "tel" at bounding box center [266, 151] width 118 height 10
type input "9788371149"
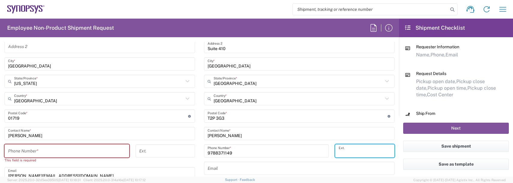
click at [43, 147] on input "tel" at bounding box center [67, 151] width 118 height 10
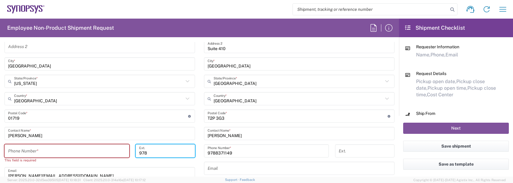
type input "978"
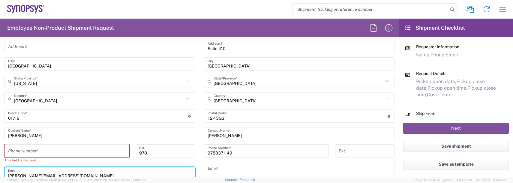
scroll to position [332, 0]
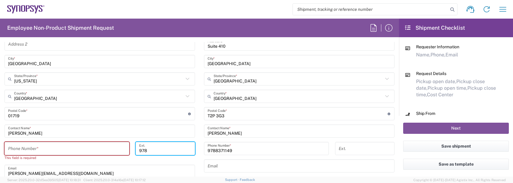
drag, startPoint x: 168, startPoint y: 149, endPoint x: 79, endPoint y: 147, distance: 89.4
click at [80, 147] on div "Phone Number * This field is required 978 Ext." at bounding box center [99, 153] width 197 height 23
click at [79, 146] on input "tel" at bounding box center [67, 148] width 118 height 10
type input "9788371149"
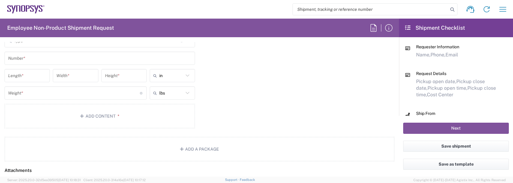
scroll to position [512, 0]
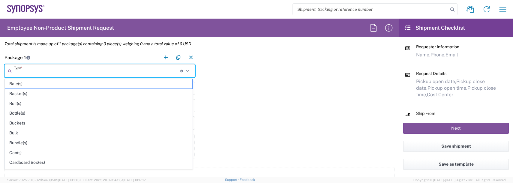
click at [25, 73] on input "text" at bounding box center [97, 71] width 166 height 10
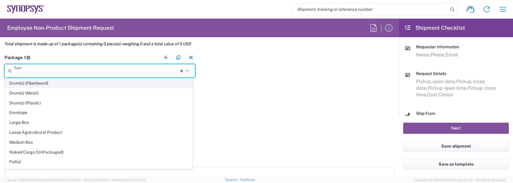
scroll to position [150, 0]
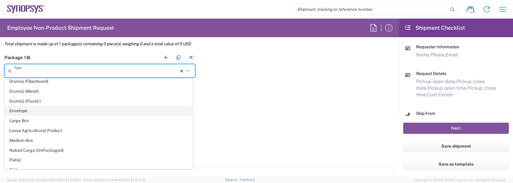
click at [25, 111] on span "Envelope" at bounding box center [98, 110] width 187 height 9
type input "Envelope"
type input "1"
type input "9.5"
type input "12.5"
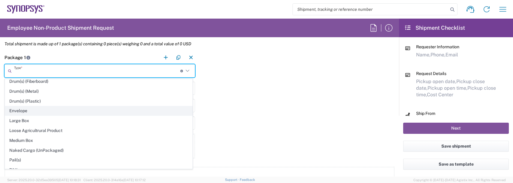
type input "0.25"
type input "1"
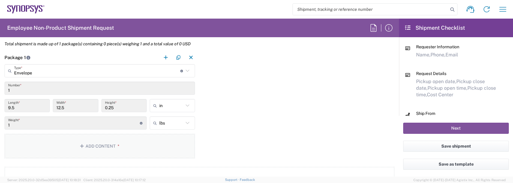
click at [90, 144] on button "Add Content *" at bounding box center [99, 146] width 190 height 25
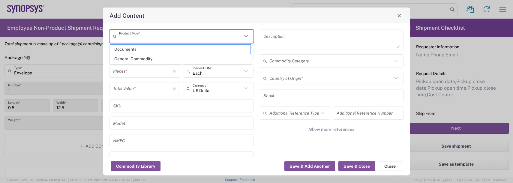
click at [130, 36] on input "text" at bounding box center [180, 36] width 123 height 10
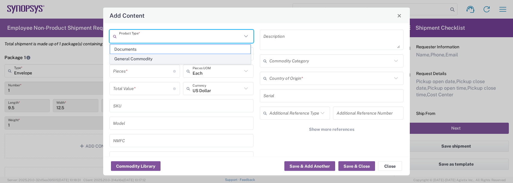
click at [138, 60] on span "General Commodity" at bounding box center [180, 58] width 140 height 9
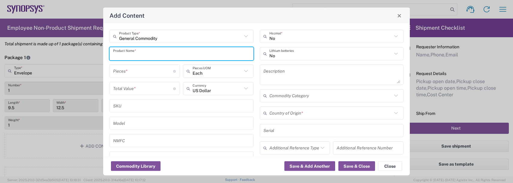
click at [138, 56] on input "text" at bounding box center [181, 53] width 137 height 10
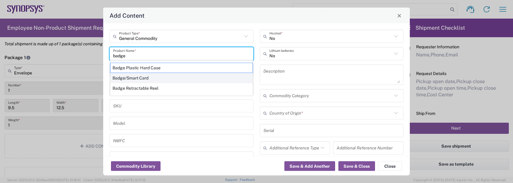
click at [133, 81] on div "Badge/Smart Card" at bounding box center [181, 78] width 143 height 10
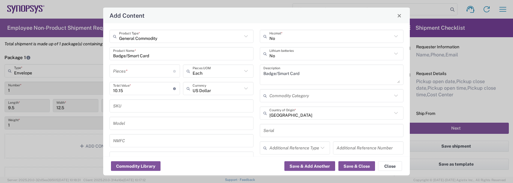
click at [125, 64] on div "Pieces * Number of pieces inside all the packages" at bounding box center [144, 70] width 70 height 13
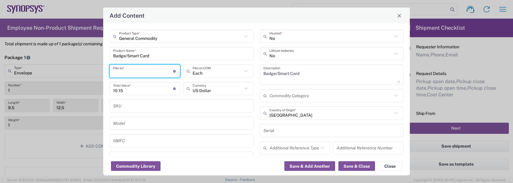
click at [122, 70] on input "number" at bounding box center [143, 71] width 60 height 10
click at [324, 165] on button "Save & Add Another" at bounding box center [309, 166] width 51 height 10
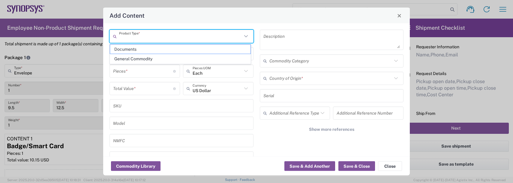
click at [125, 34] on input "text" at bounding box center [180, 36] width 123 height 10
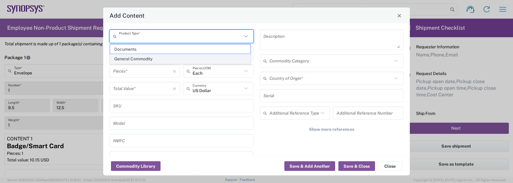
click at [127, 59] on span "General Commodity" at bounding box center [180, 58] width 140 height 9
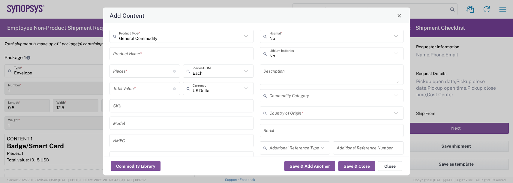
click at [128, 55] on input "text" at bounding box center [181, 53] width 137 height 10
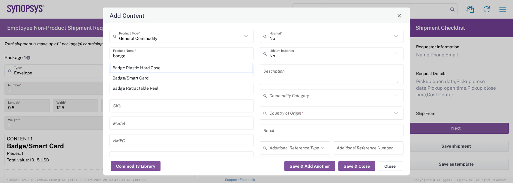
click at [129, 68] on div "Badge Plastic Hard Case" at bounding box center [181, 68] width 143 height 10
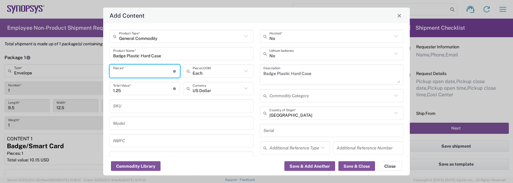
click at [129, 68] on input "number" at bounding box center [143, 71] width 60 height 10
click at [316, 159] on div "Commodity Library Save & Add Another Save & Close Close" at bounding box center [256, 165] width 306 height 19
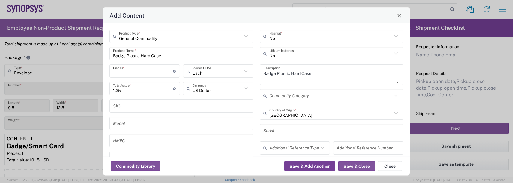
click at [315, 165] on button "Save & Add Another" at bounding box center [309, 166] width 51 height 10
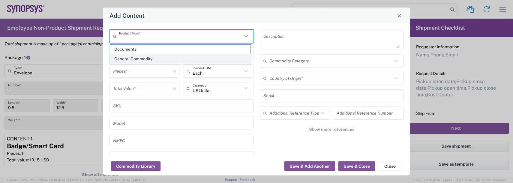
drag, startPoint x: 141, startPoint y: 39, endPoint x: 136, endPoint y: 57, distance: 18.8
click at [141, 39] on input "text" at bounding box center [180, 36] width 123 height 10
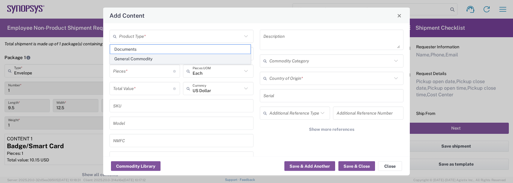
click at [135, 58] on span "General Commodity" at bounding box center [180, 58] width 140 height 9
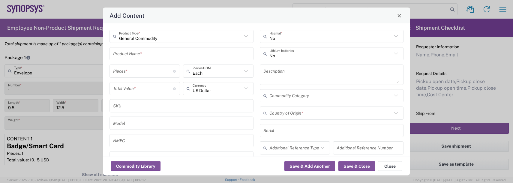
click at [132, 54] on input "text" at bounding box center [181, 53] width 137 height 10
click at [137, 84] on div "Badge Retractable Reel" at bounding box center [181, 88] width 143 height 10
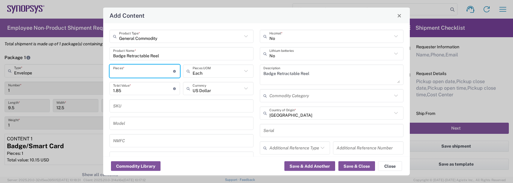
click at [135, 69] on input "number" at bounding box center [143, 71] width 60 height 10
click at [297, 163] on button "Save & Add Another" at bounding box center [309, 166] width 51 height 10
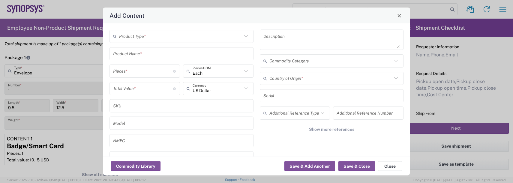
click at [135, 36] on input "text" at bounding box center [180, 36] width 123 height 10
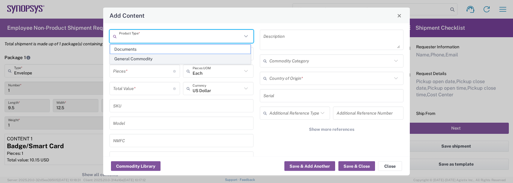
click at [130, 60] on span "General Commodity" at bounding box center [180, 58] width 140 height 9
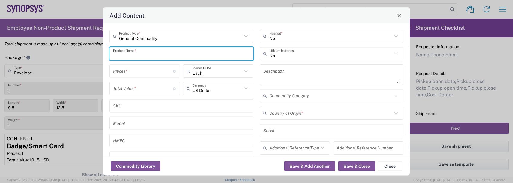
click at [127, 53] on input "text" at bounding box center [181, 53] width 137 height 10
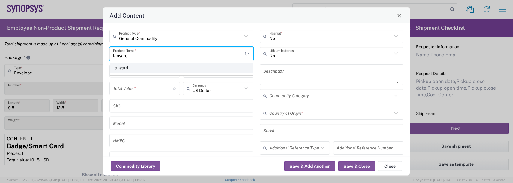
click at [127, 71] on div "Lanyard" at bounding box center [181, 68] width 143 height 10
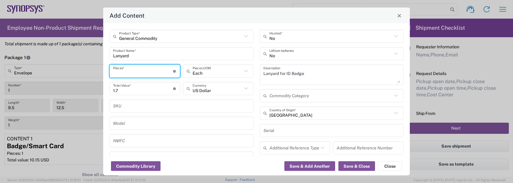
click at [126, 68] on input "number" at bounding box center [143, 71] width 60 height 10
click at [352, 165] on button "Save & Close" at bounding box center [356, 166] width 37 height 10
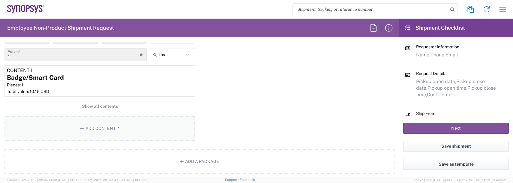
scroll to position [602, 0]
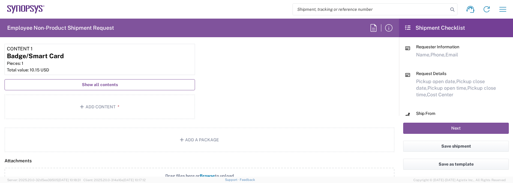
click at [97, 87] on span "Show all contents" at bounding box center [100, 85] width 36 height 6
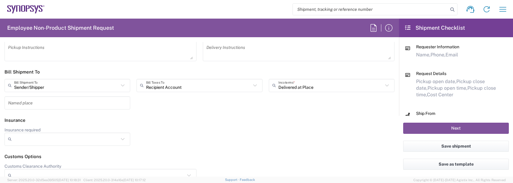
scroll to position [974, 0]
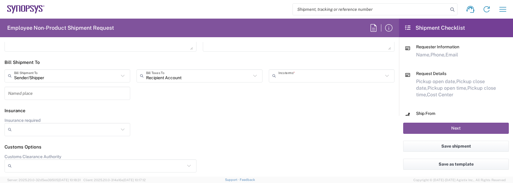
click at [288, 76] on input "text" at bounding box center [330, 75] width 105 height 10
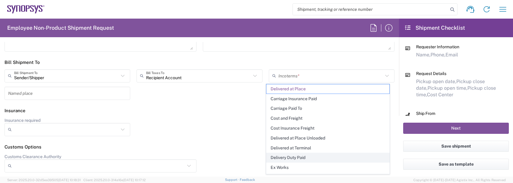
click at [293, 156] on span "Delivery Duty Paid" at bounding box center [327, 157] width 123 height 9
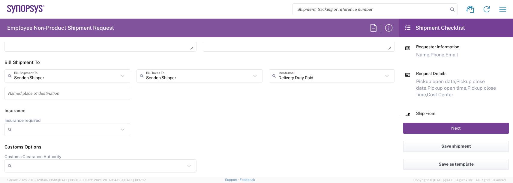
click at [448, 126] on button "Next" at bounding box center [456, 128] width 106 height 11
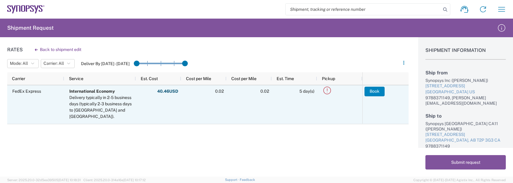
click at [369, 91] on button "Book" at bounding box center [374, 92] width 20 height 10
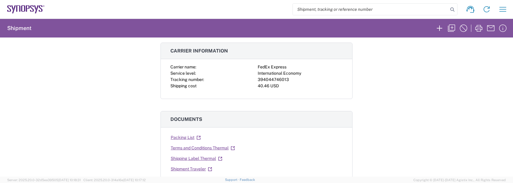
scroll to position [60, 0]
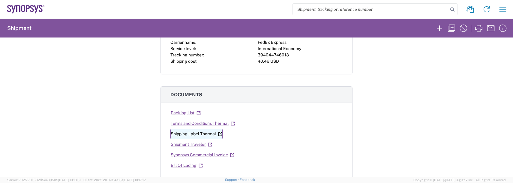
click at [186, 136] on link "Shipping Label Thermal" at bounding box center [196, 134] width 52 height 10
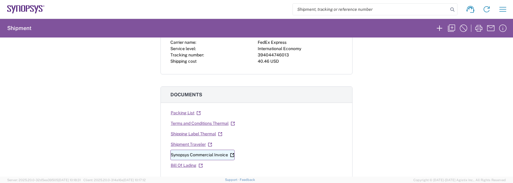
click at [192, 155] on link "Synopsys Commercial Invoice" at bounding box center [202, 155] width 64 height 10
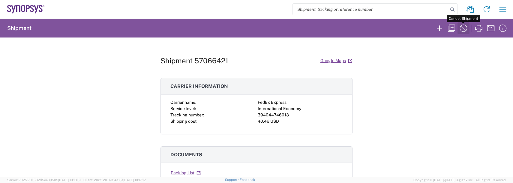
click at [460, 26] on icon "button" at bounding box center [463, 28] width 10 height 10
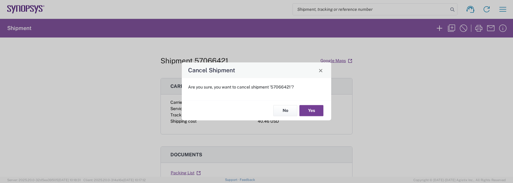
click at [312, 109] on button "Yes" at bounding box center [311, 110] width 24 height 11
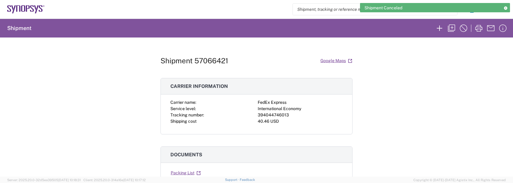
click at [506, 7] on icon at bounding box center [505, 7] width 4 height 3
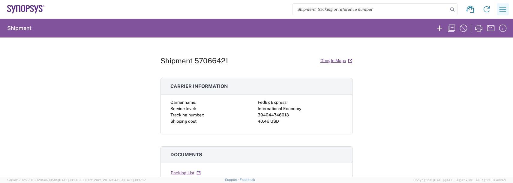
click at [500, 9] on icon "button" at bounding box center [502, 9] width 7 height 4
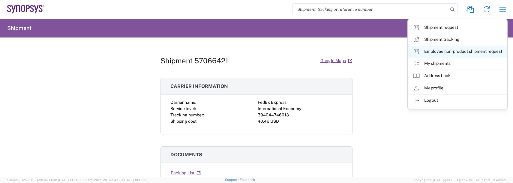
click at [443, 53] on link "Employee non-product shipment request" at bounding box center [457, 52] width 99 height 12
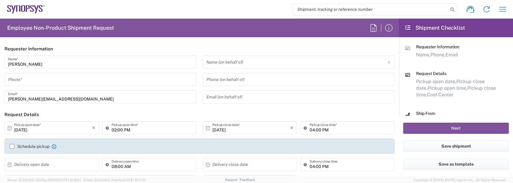
click at [16, 78] on input "tel" at bounding box center [100, 79] width 185 height 10
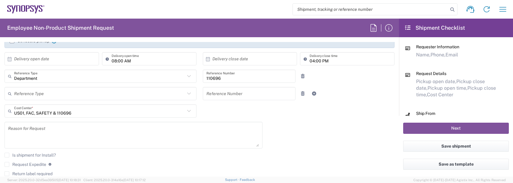
scroll to position [120, 0]
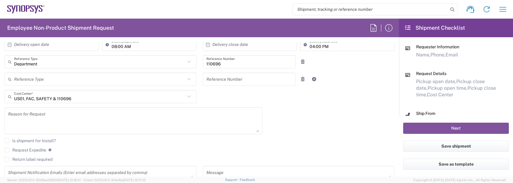
click at [40, 114] on textarea at bounding box center [133, 120] width 251 height 23
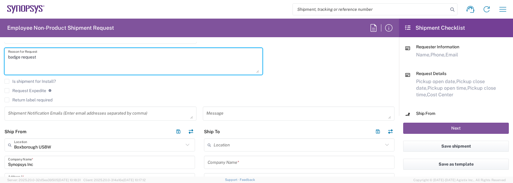
scroll to position [180, 0]
click at [43, 114] on textarea at bounding box center [100, 113] width 185 height 10
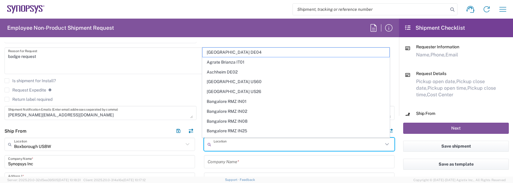
click at [220, 147] on input "text" at bounding box center [297, 144] width 169 height 10
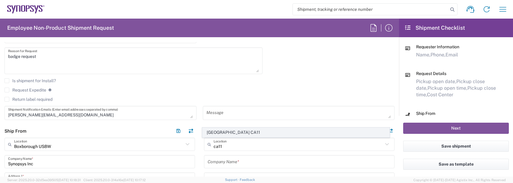
click at [223, 136] on span "[GEOGRAPHIC_DATA] CA11" at bounding box center [295, 132] width 187 height 9
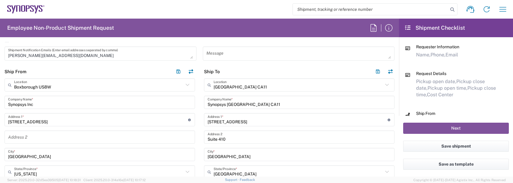
scroll to position [240, 0]
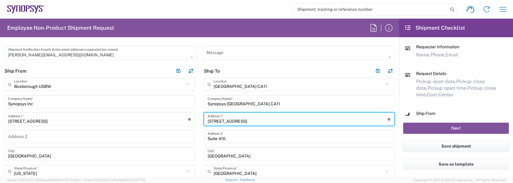
drag, startPoint x: 247, startPoint y: 119, endPoint x: 93, endPoint y: 111, distance: 154.3
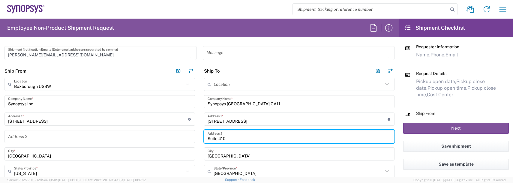
drag, startPoint x: 227, startPoint y: 137, endPoint x: 112, endPoint y: 134, distance: 115.2
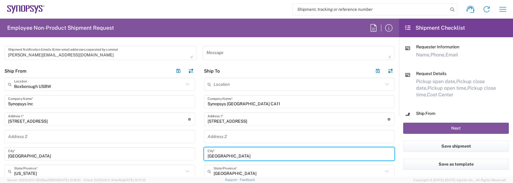
drag, startPoint x: 236, startPoint y: 154, endPoint x: 151, endPoint y: 148, distance: 84.7
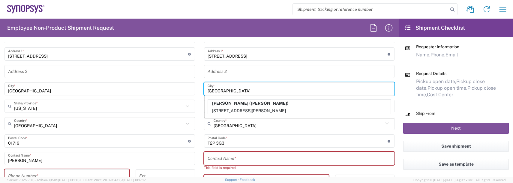
scroll to position [332, 0]
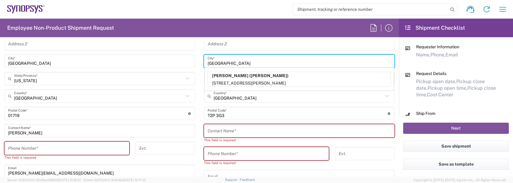
click at [199, 97] on main "Location [GEOGRAPHIC_DATA] DE04 Agrate Brianza IT01 [GEOGRAPHIC_DATA] DE02 [GEO…" at bounding box center [298, 106] width 199 height 243
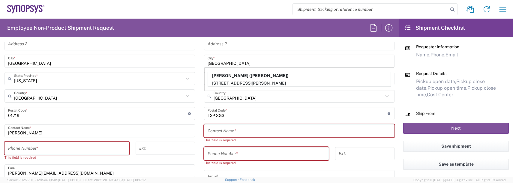
click at [193, 62] on main "Boxborough [GEOGRAPHIC_DATA] Location [GEOGRAPHIC_DATA] Agrate Brianza IT01 [GE…" at bounding box center [99, 97] width 199 height 224
drag, startPoint x: 379, startPoint y: 162, endPoint x: 374, endPoint y: 159, distance: 5.7
click at [379, 162] on div "Ext." at bounding box center [365, 158] width 66 height 23
click at [279, 121] on div "Location [GEOGRAPHIC_DATA] DE04 Agrate Brianza IT01 [GEOGRAPHIC_DATA] DE02 [GEO…" at bounding box center [299, 106] width 190 height 243
click at [269, 131] on input "text" at bounding box center [298, 131] width 183 height 10
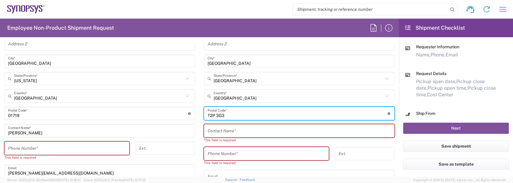
click at [227, 114] on input "undefined" at bounding box center [297, 113] width 180 height 10
click at [227, 113] on input "undefined" at bounding box center [297, 113] width 180 height 10
drag, startPoint x: 224, startPoint y: 114, endPoint x: 169, endPoint y: 113, distance: 55.2
click at [171, 114] on div "Ship From [GEOGRAPHIC_DATA] [GEOGRAPHIC_DATA] Location [GEOGRAPHIC_DATA] Agrate…" at bounding box center [199, 100] width 399 height 256
click at [218, 131] on input "text" at bounding box center [298, 131] width 183 height 10
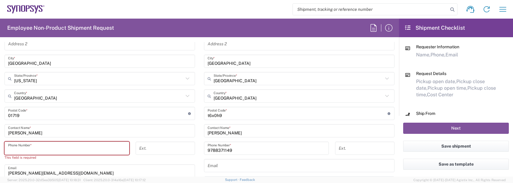
click at [74, 151] on input "tel" at bounding box center [67, 148] width 118 height 10
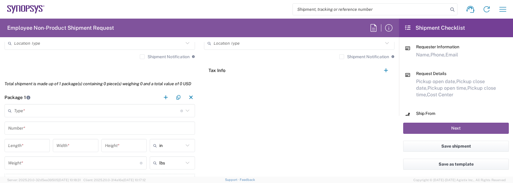
scroll to position [482, 0]
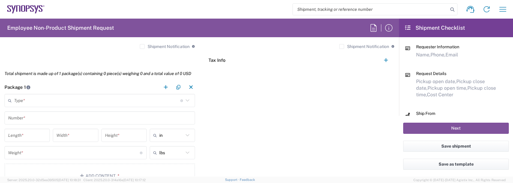
click at [36, 103] on input "text" at bounding box center [97, 100] width 166 height 10
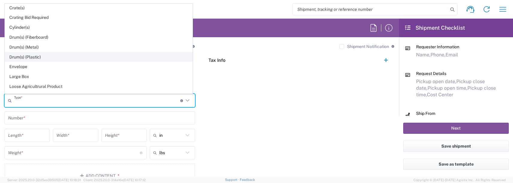
scroll to position [120, 0]
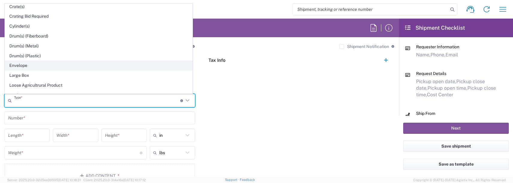
click at [27, 63] on span "Envelope" at bounding box center [98, 65] width 187 height 9
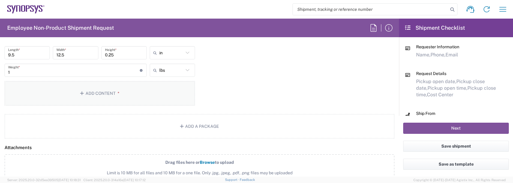
scroll to position [572, 0]
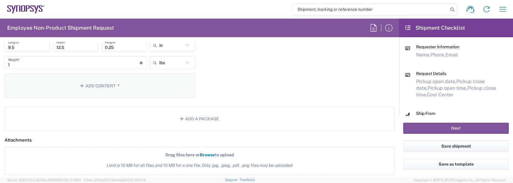
click at [100, 85] on button "Add Content *" at bounding box center [99, 85] width 190 height 25
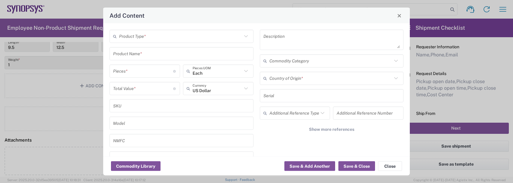
click at [135, 37] on input "text" at bounding box center [180, 36] width 123 height 10
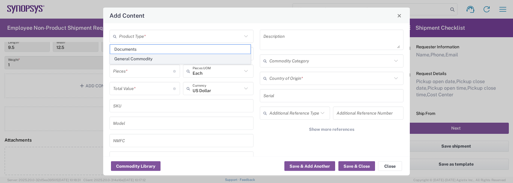
click at [135, 60] on span "General Commodity" at bounding box center [180, 58] width 140 height 9
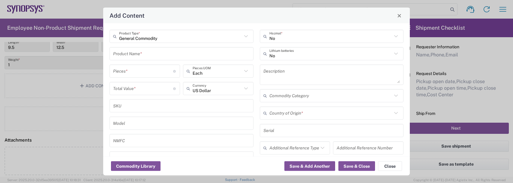
click at [147, 53] on input "text" at bounding box center [181, 53] width 137 height 10
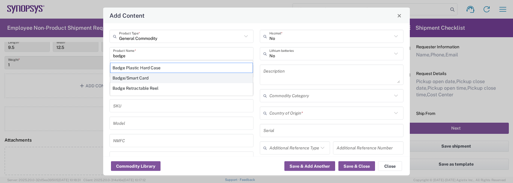
click at [135, 77] on div "Badge/Smart Card" at bounding box center [181, 78] width 143 height 10
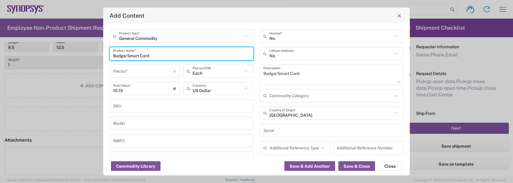
click at [116, 72] on input "number" at bounding box center [143, 71] width 60 height 10
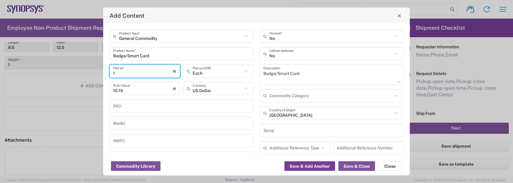
click at [314, 167] on button "Save & Add Another" at bounding box center [309, 166] width 51 height 10
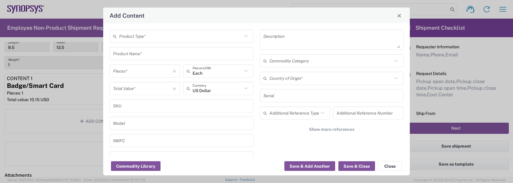
click at [143, 38] on input "text" at bounding box center [180, 36] width 123 height 10
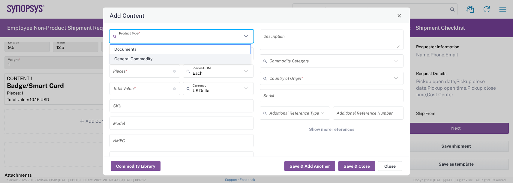
click at [141, 60] on span "General Commodity" at bounding box center [180, 58] width 140 height 9
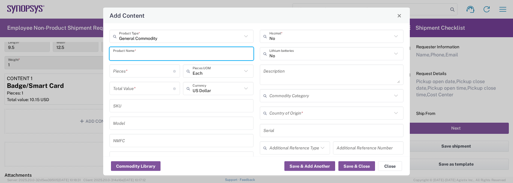
click at [137, 56] on input "text" at bounding box center [181, 53] width 137 height 10
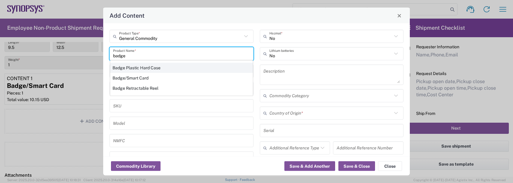
click at [137, 69] on div "Badge Plastic Hard Case" at bounding box center [181, 68] width 143 height 10
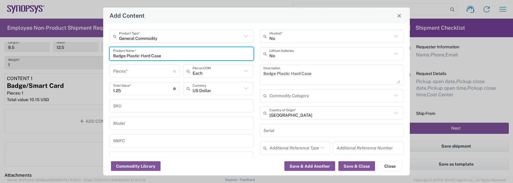
click at [130, 69] on input "number" at bounding box center [143, 71] width 60 height 10
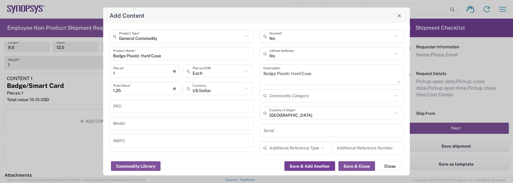
click at [304, 170] on button "Save & Add Another" at bounding box center [309, 166] width 51 height 10
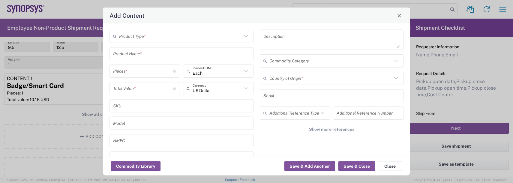
click at [129, 37] on input "text" at bounding box center [180, 36] width 123 height 10
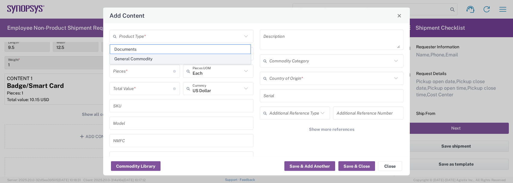
click at [126, 60] on span "General Commodity" at bounding box center [180, 58] width 140 height 9
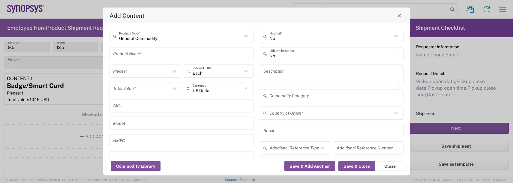
click at [124, 57] on input "text" at bounding box center [181, 53] width 137 height 10
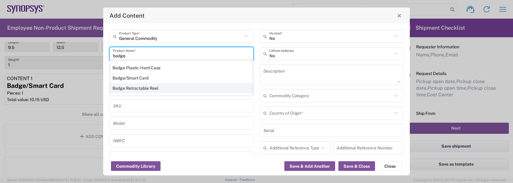
click at [136, 86] on div "Badge Retractable Reel" at bounding box center [181, 88] width 143 height 10
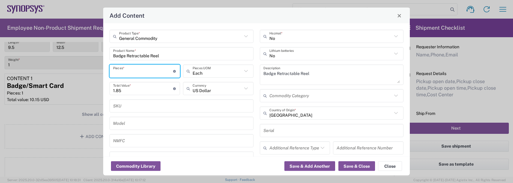
click at [132, 71] on input "number" at bounding box center [143, 71] width 60 height 10
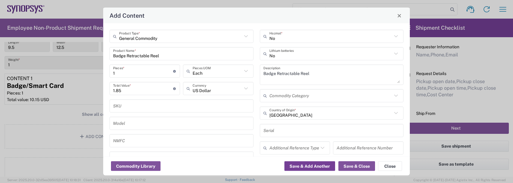
click at [304, 165] on button "Save & Add Another" at bounding box center [309, 166] width 51 height 10
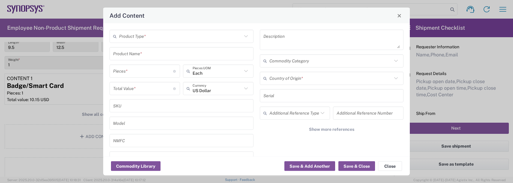
click at [139, 35] on input "text" at bounding box center [180, 36] width 123 height 10
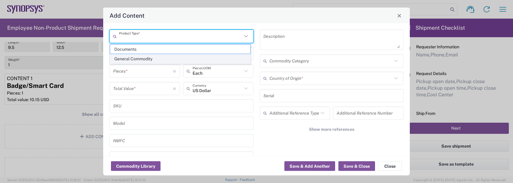
click at [140, 59] on span "General Commodity" at bounding box center [180, 58] width 140 height 9
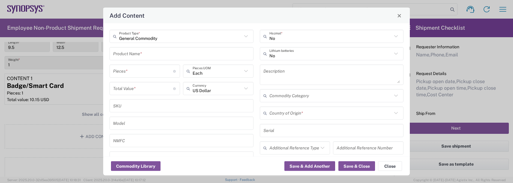
click at [132, 53] on input "text" at bounding box center [181, 53] width 137 height 10
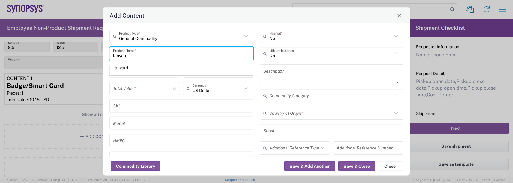
click at [129, 70] on div "Lanyard" at bounding box center [181, 68] width 143 height 10
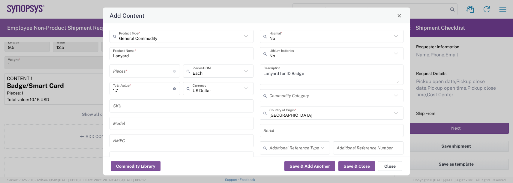
click at [126, 76] on div "Pieces * Number of pieces inside all the packages" at bounding box center [144, 70] width 70 height 13
click at [361, 166] on button "Save & Close" at bounding box center [356, 166] width 37 height 10
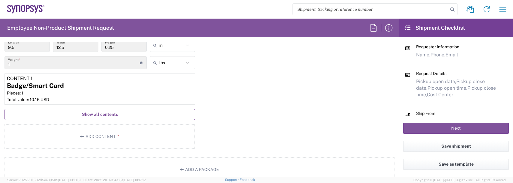
click at [120, 113] on button "Show all contents" at bounding box center [99, 114] width 190 height 11
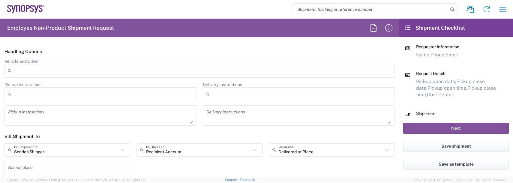
scroll to position [902, 0]
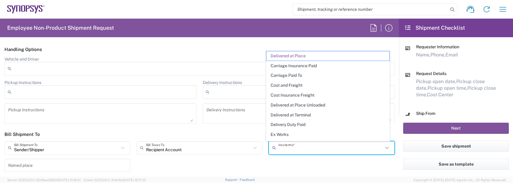
click at [287, 149] on input "text" at bounding box center [330, 147] width 105 height 10
click at [285, 121] on span "Delivery Duty Paid" at bounding box center [327, 124] width 123 height 9
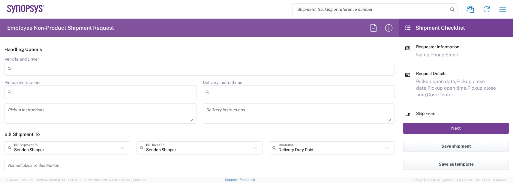
click at [443, 129] on button "Next" at bounding box center [456, 128] width 106 height 11
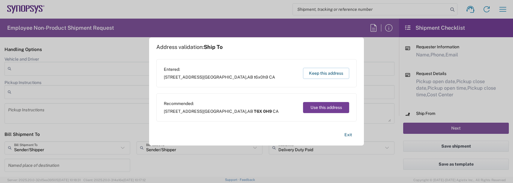
click at [320, 108] on button "Use this address" at bounding box center [326, 107] width 46 height 11
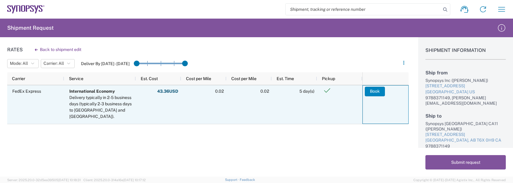
click at [378, 94] on button "Book" at bounding box center [375, 92] width 20 height 10
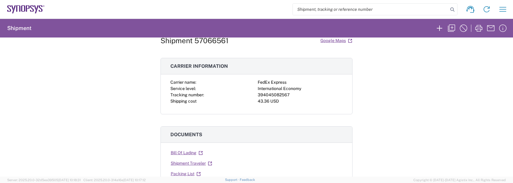
scroll to position [30, 0]
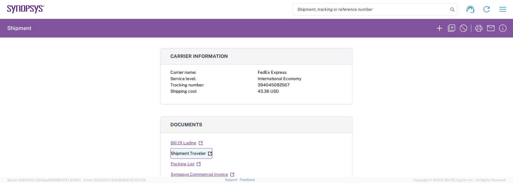
click at [191, 153] on link "Shipment Traveler" at bounding box center [191, 153] width 42 height 10
click at [204, 176] on link "Synopsys Commercial Invoice" at bounding box center [202, 174] width 64 height 10
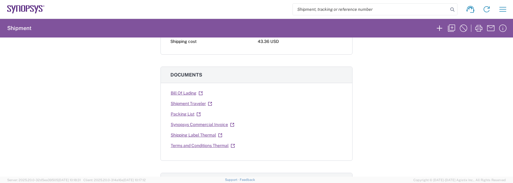
scroll to position [90, 0]
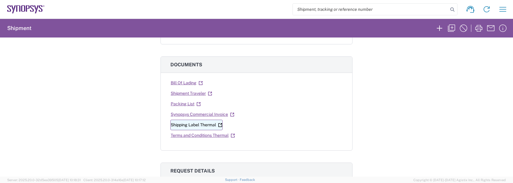
click at [195, 127] on link "Shipping Label Thermal" at bounding box center [196, 125] width 52 height 10
